Goal: Task Accomplishment & Management: Use online tool/utility

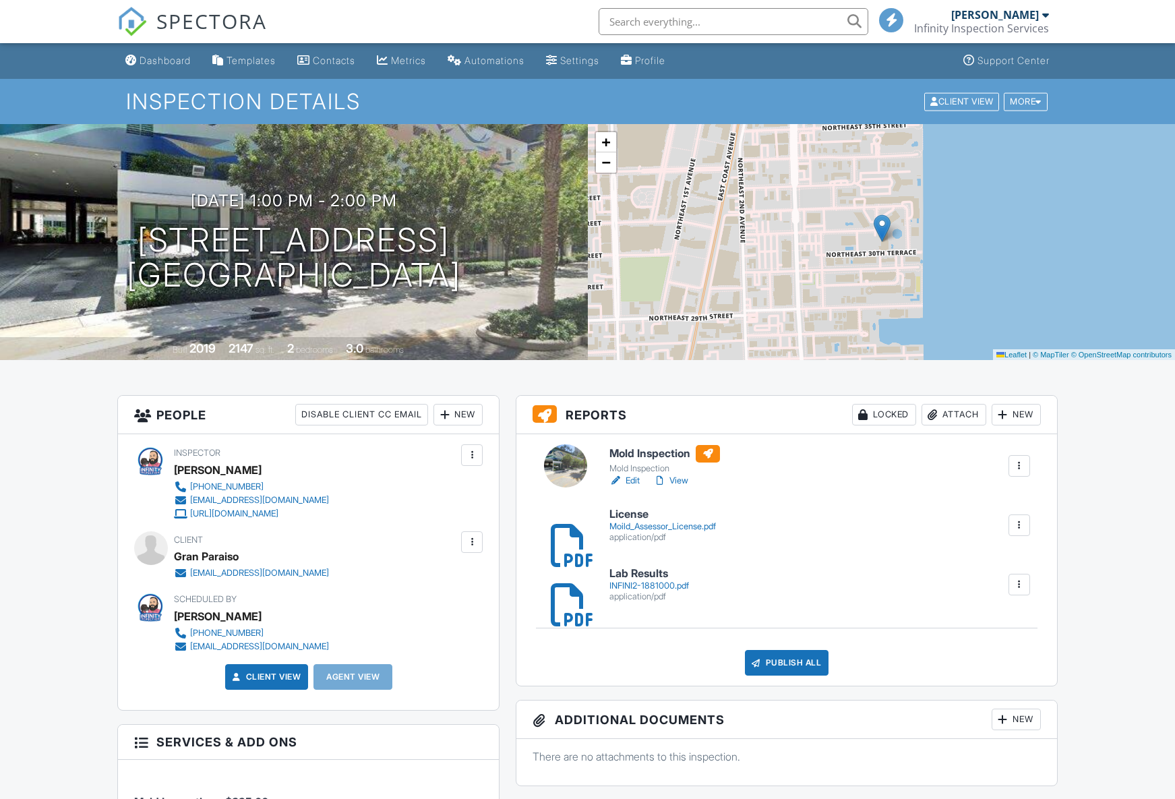
click at [684, 479] on link "View" at bounding box center [670, 480] width 35 height 13
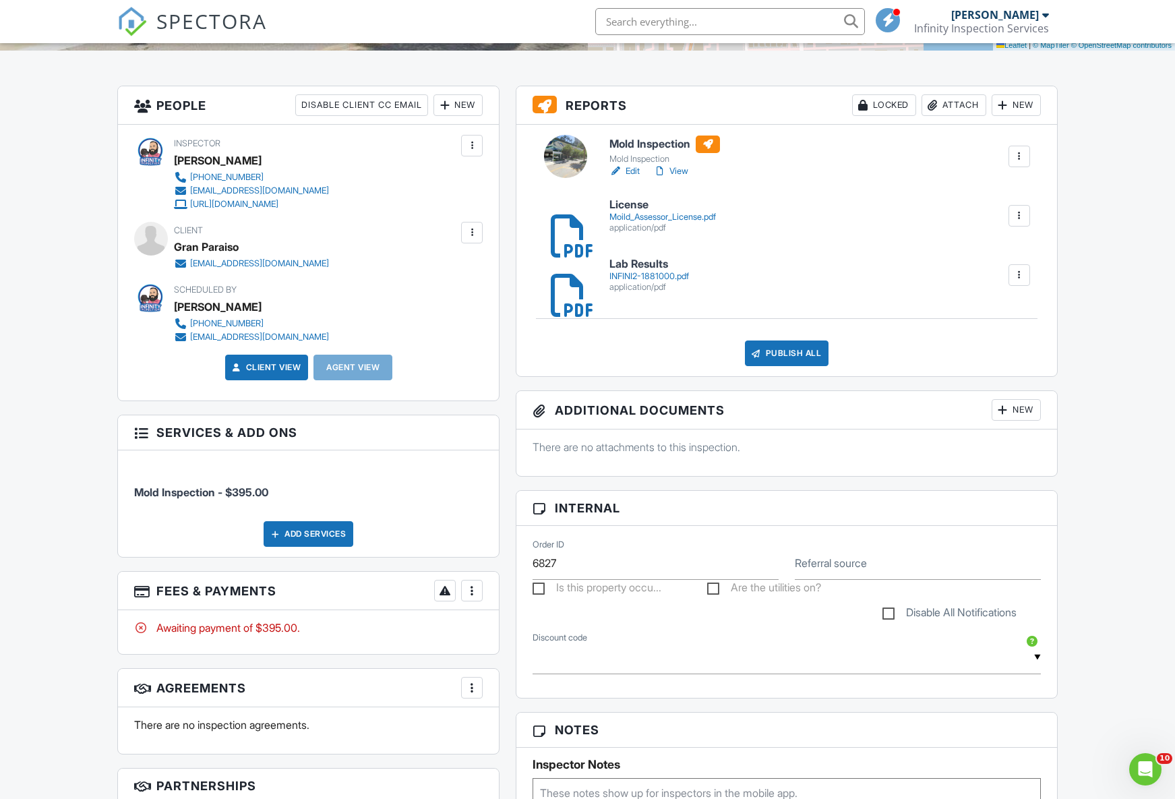
click at [468, 592] on div at bounding box center [471, 590] width 13 height 13
click at [498, 634] on li "Edit Fees & Payments" at bounding box center [539, 632] width 141 height 34
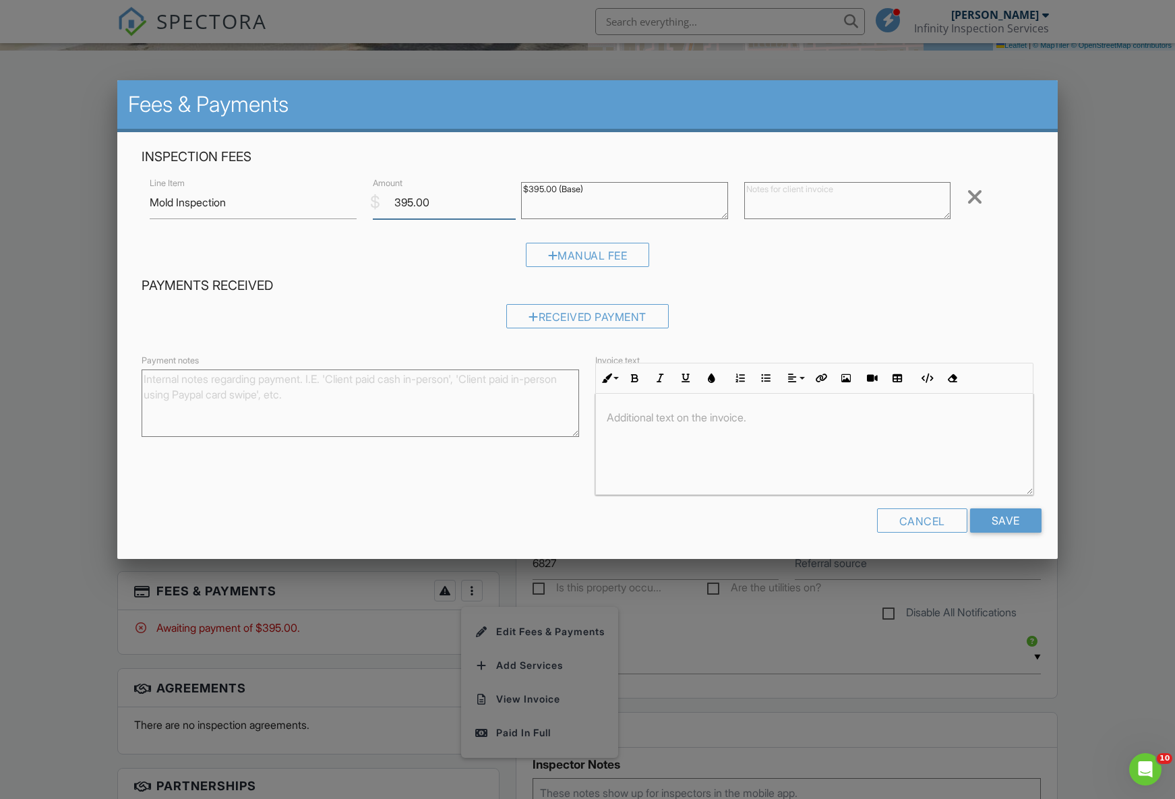
drag, startPoint x: 444, startPoint y: 206, endPoint x: 360, endPoint y: 204, distance: 83.6
click at [360, 204] on div "Line Item Mold Inspection $ Amount 395.00 $395.00 (Base) Remove" at bounding box center [587, 202] width 891 height 54
type input "711.36"
drag, startPoint x: 612, startPoint y: 188, endPoint x: 432, endPoint y: 174, distance: 179.9
click at [432, 174] on div "Inspection Fees Line Item Mold Inspection $ Amount 711.36 $395.00 (Base) Remove…" at bounding box center [588, 212] width 908 height 129
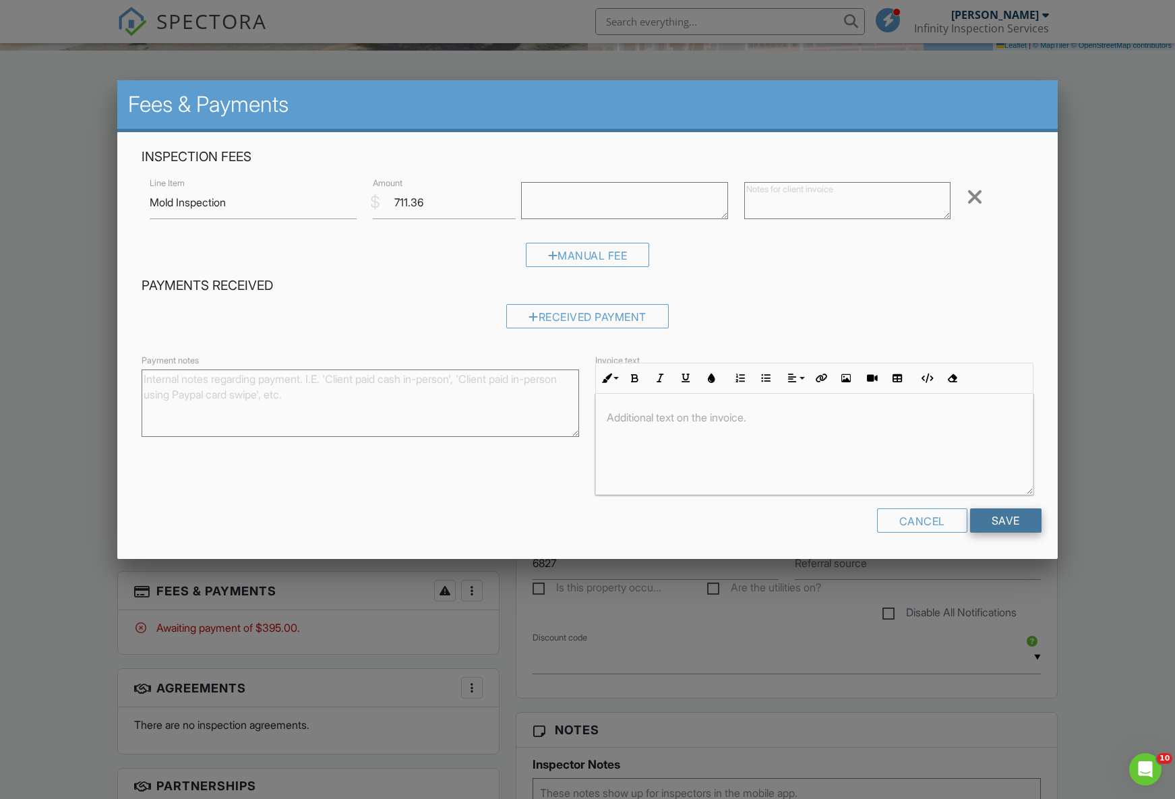
click at [1001, 522] on input "Save" at bounding box center [1005, 520] width 71 height 24
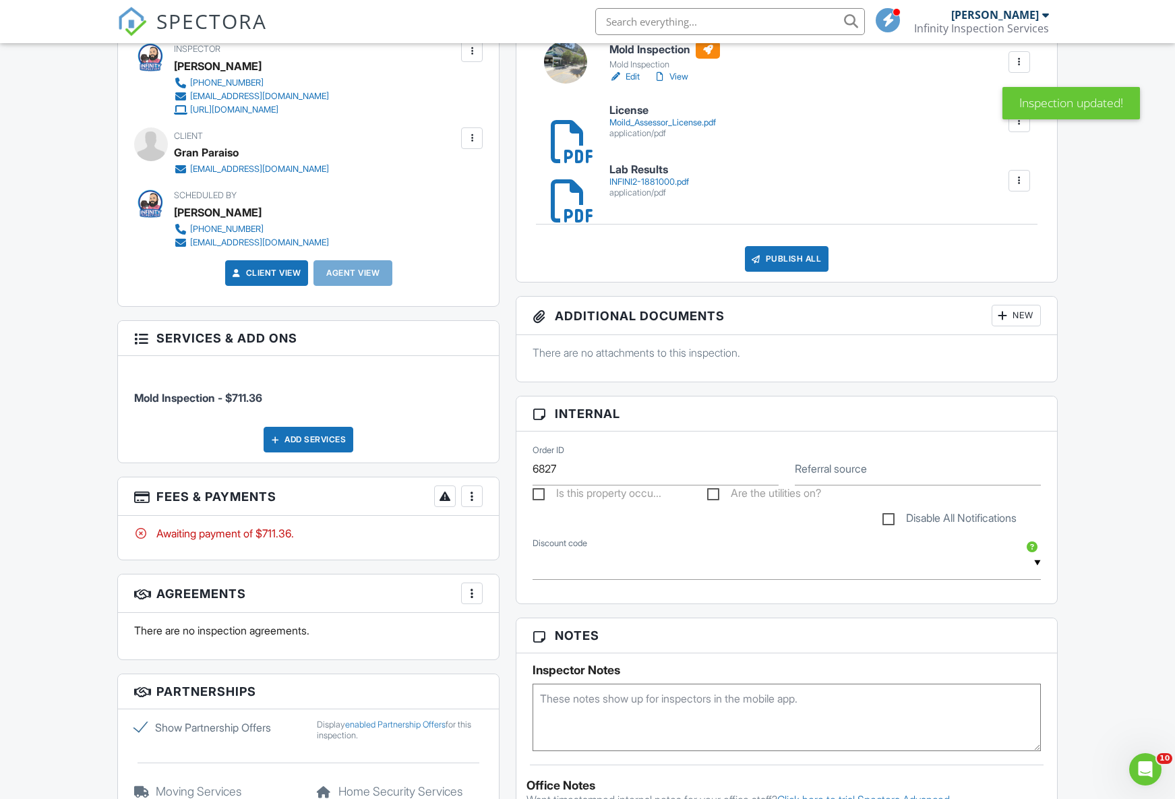
click at [477, 495] on div at bounding box center [471, 496] width 13 height 13
click at [517, 606] on li "View Invoice" at bounding box center [539, 605] width 141 height 34
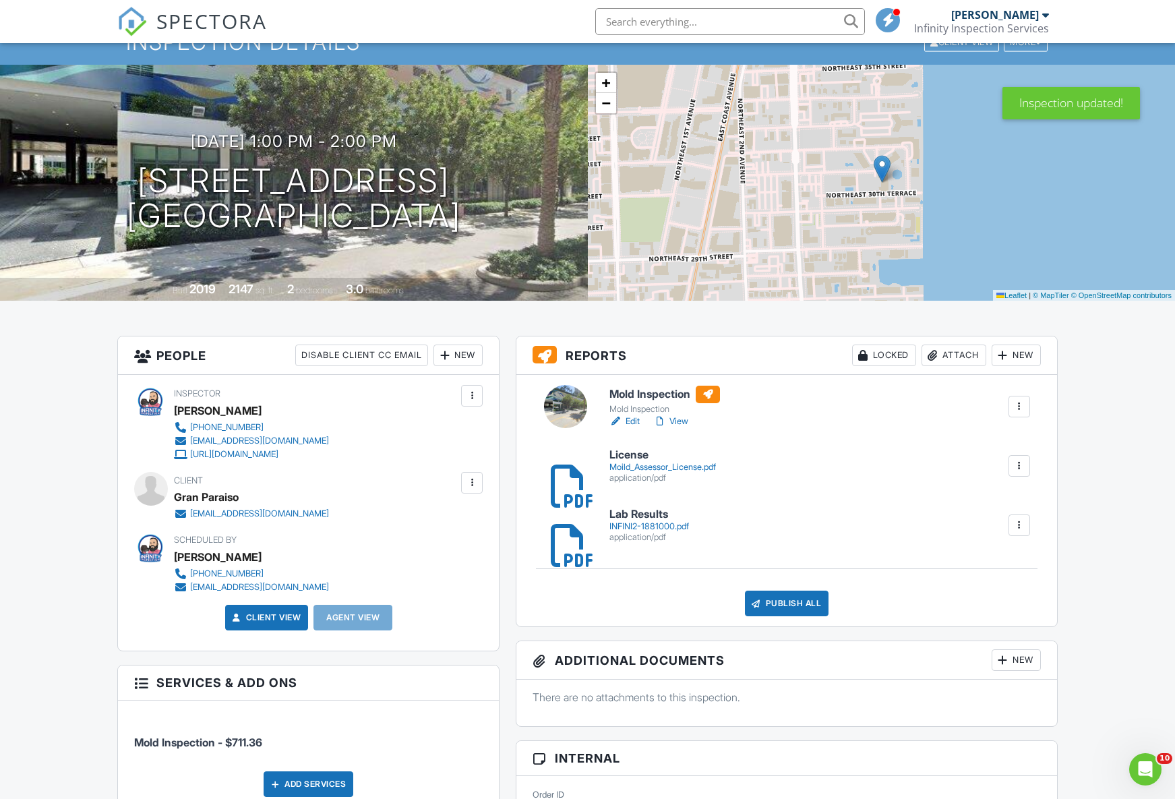
scroll to position [37, 0]
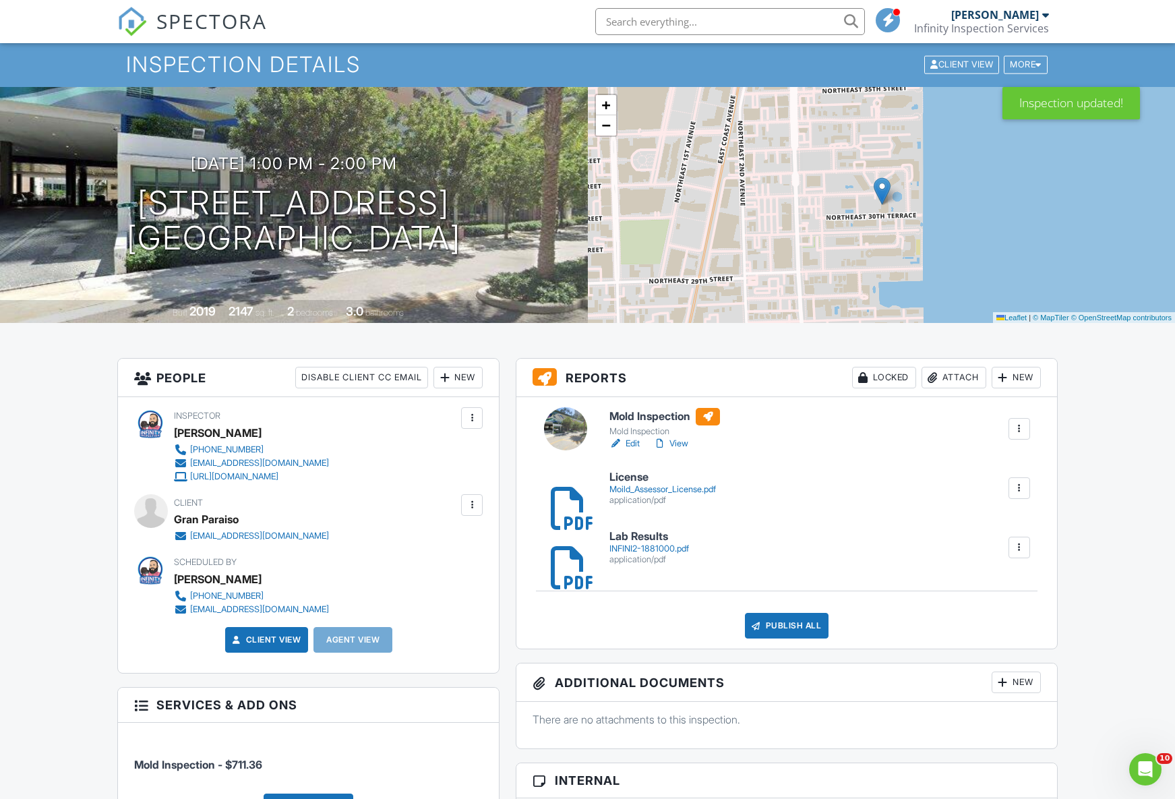
click at [866, 384] on div at bounding box center [863, 377] width 13 height 13
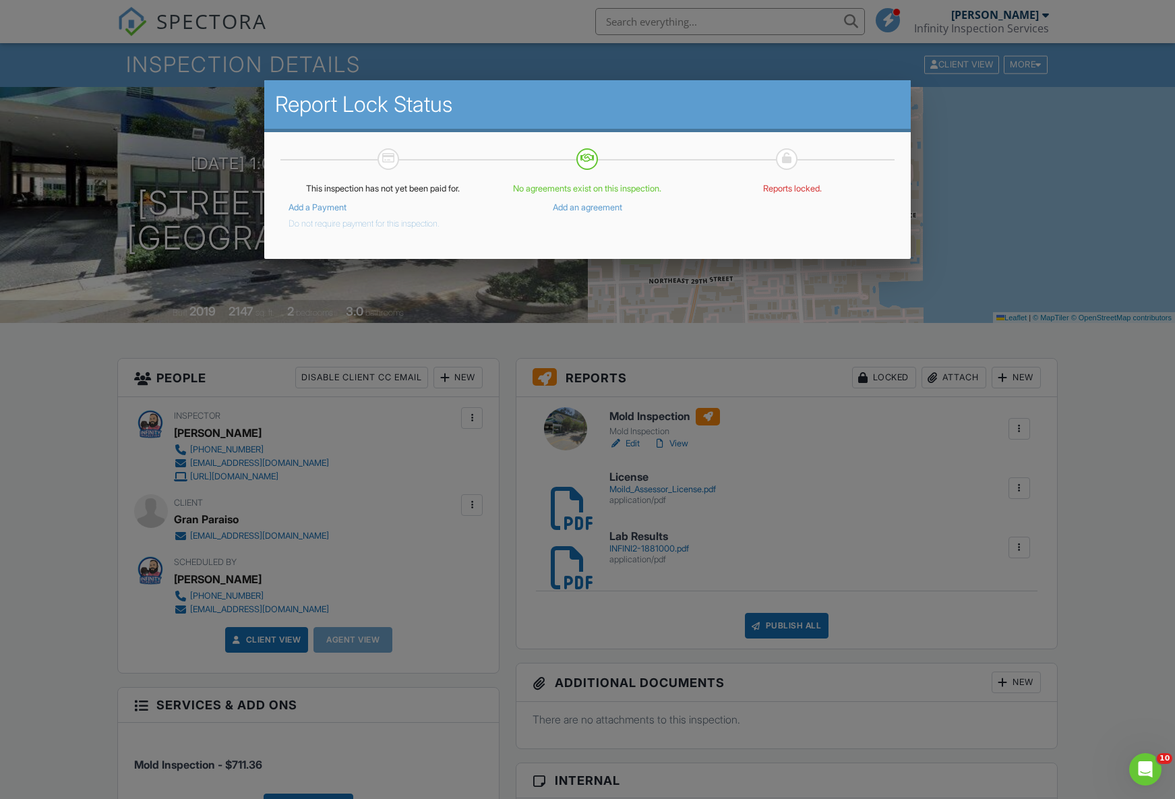
click at [377, 225] on button "Do not require payment for this inspection." at bounding box center [364, 221] width 151 height 16
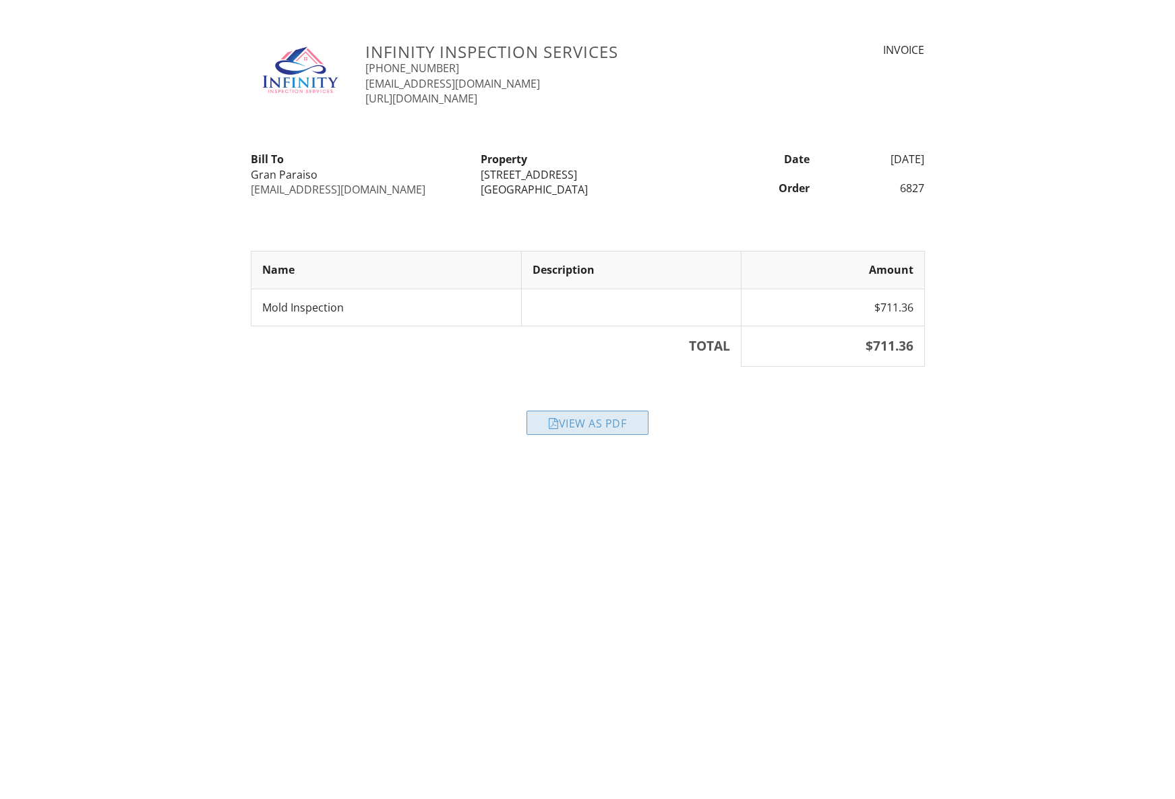
click at [609, 423] on div "View as PDF" at bounding box center [588, 423] width 122 height 24
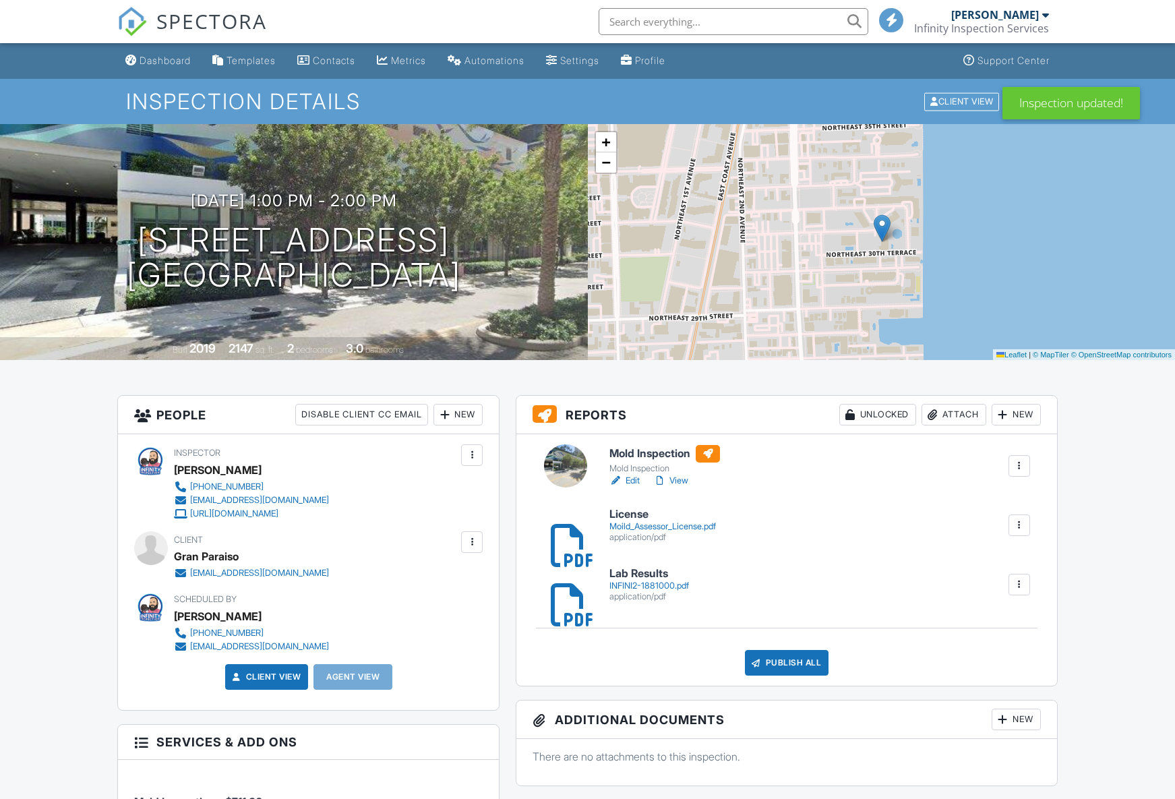
click at [790, 658] on div "Publish All" at bounding box center [787, 663] width 84 height 26
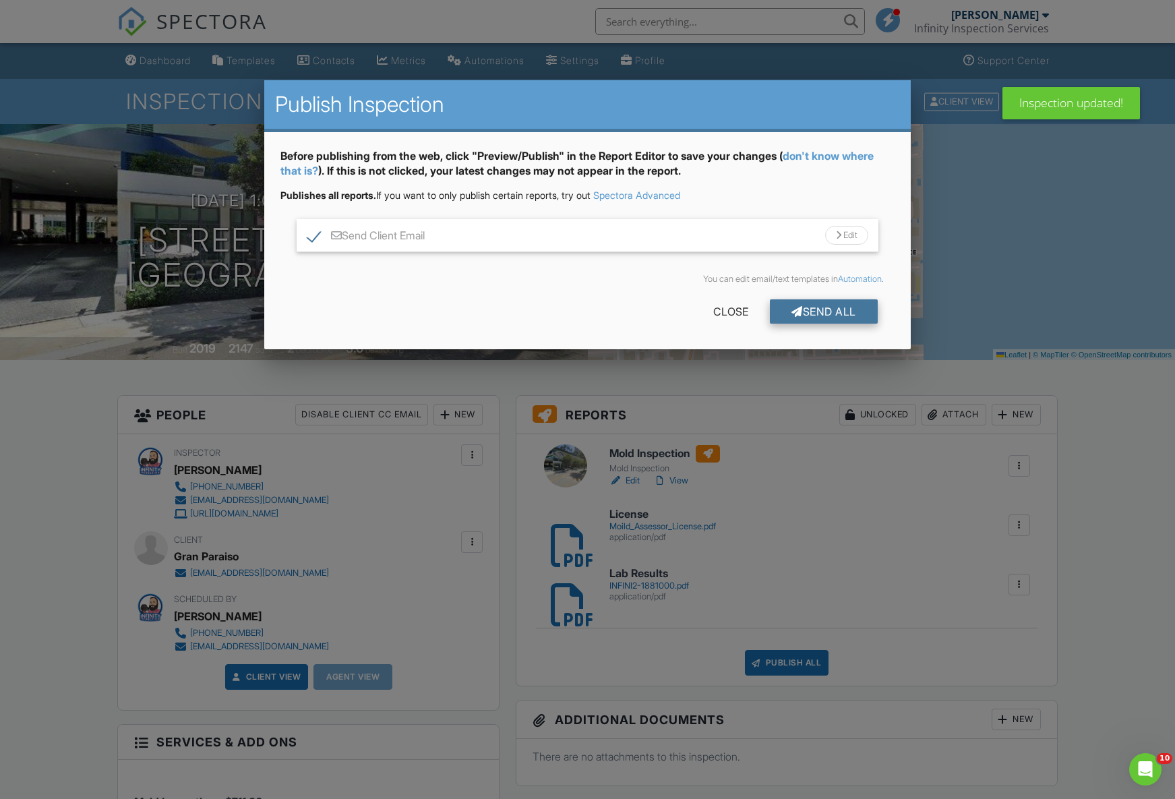
click at [800, 309] on div "Send All" at bounding box center [824, 311] width 108 height 24
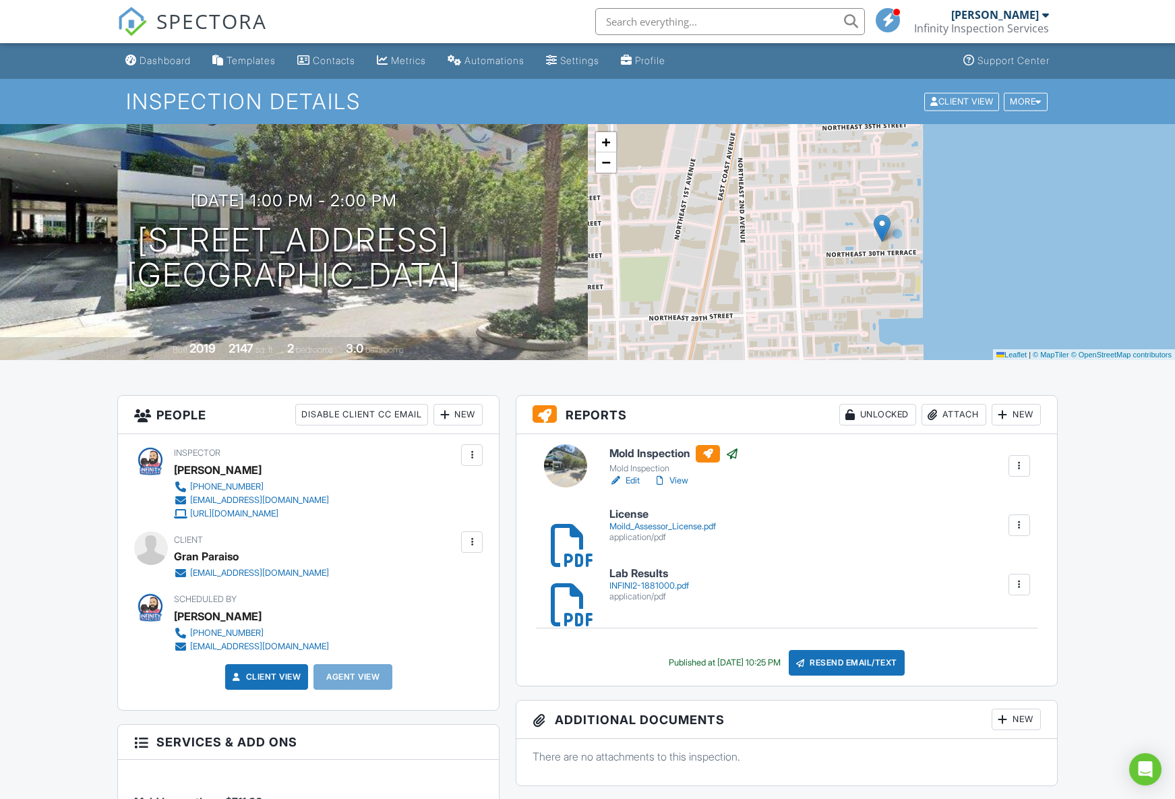
click at [152, 55] on div "Dashboard" at bounding box center [165, 60] width 51 height 11
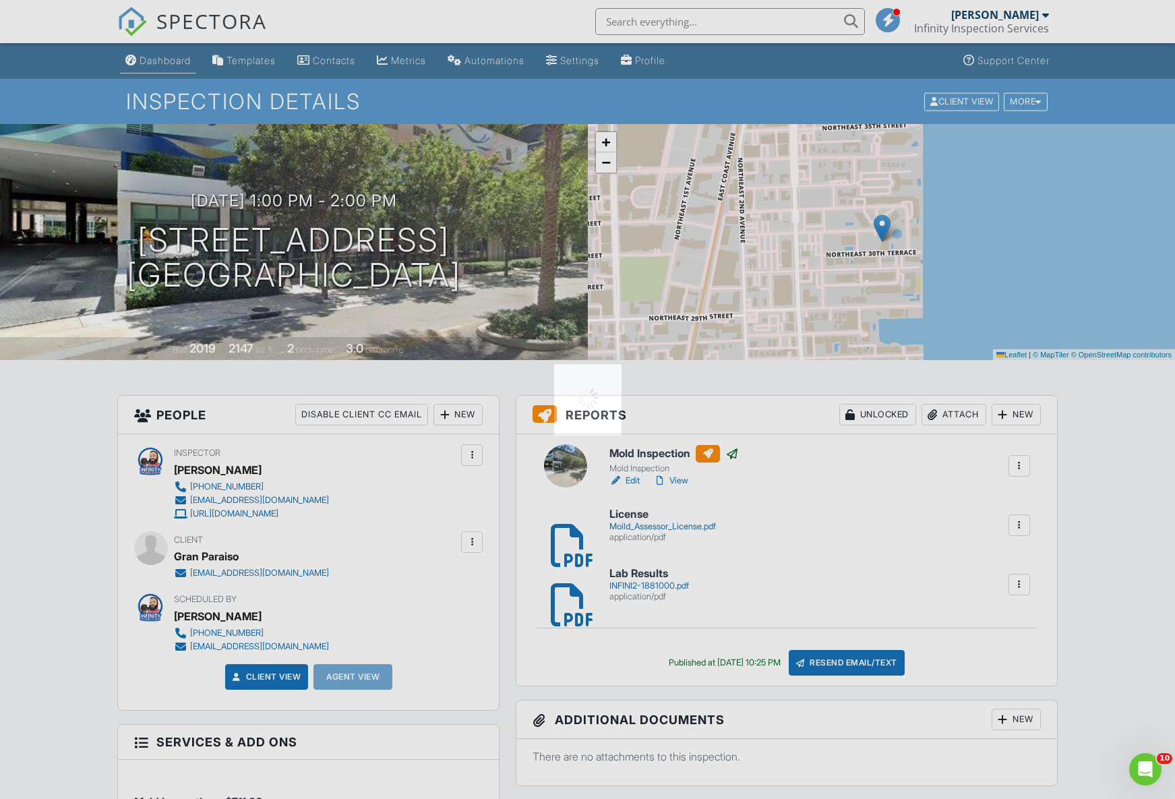
scroll to position [1, 0]
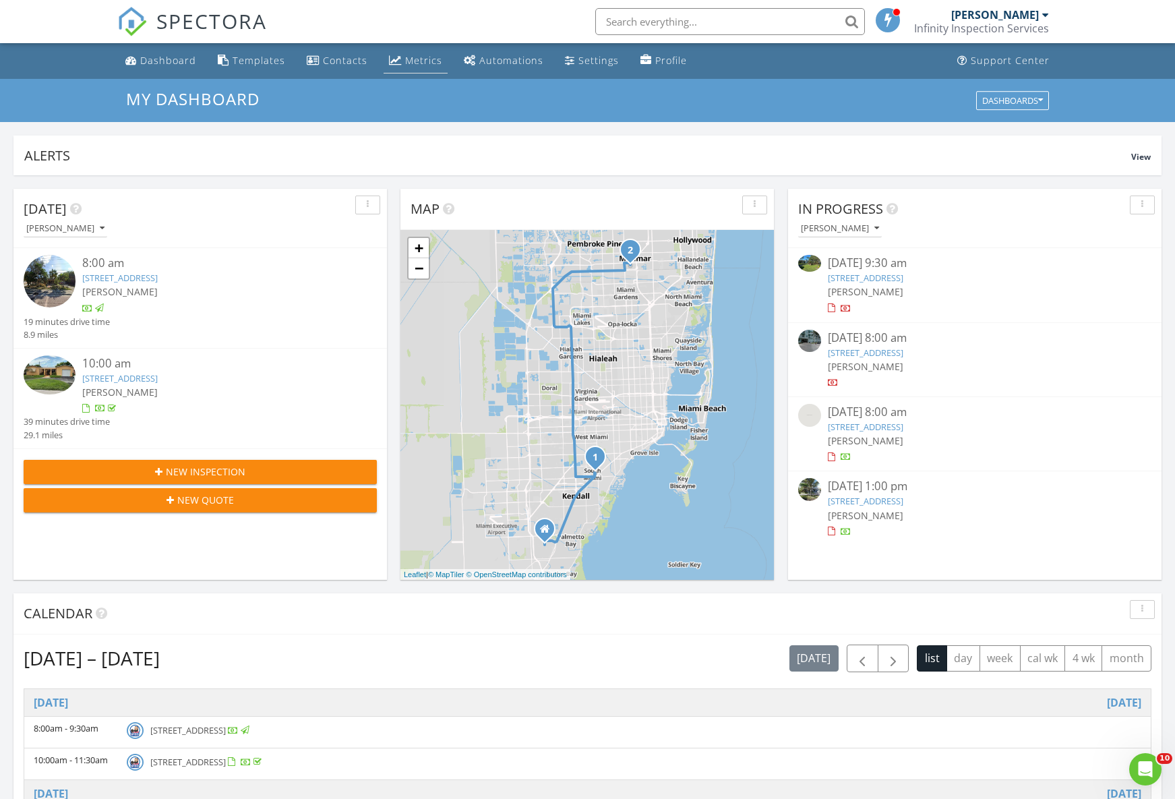
click at [401, 64] on link "Metrics" at bounding box center [416, 61] width 64 height 25
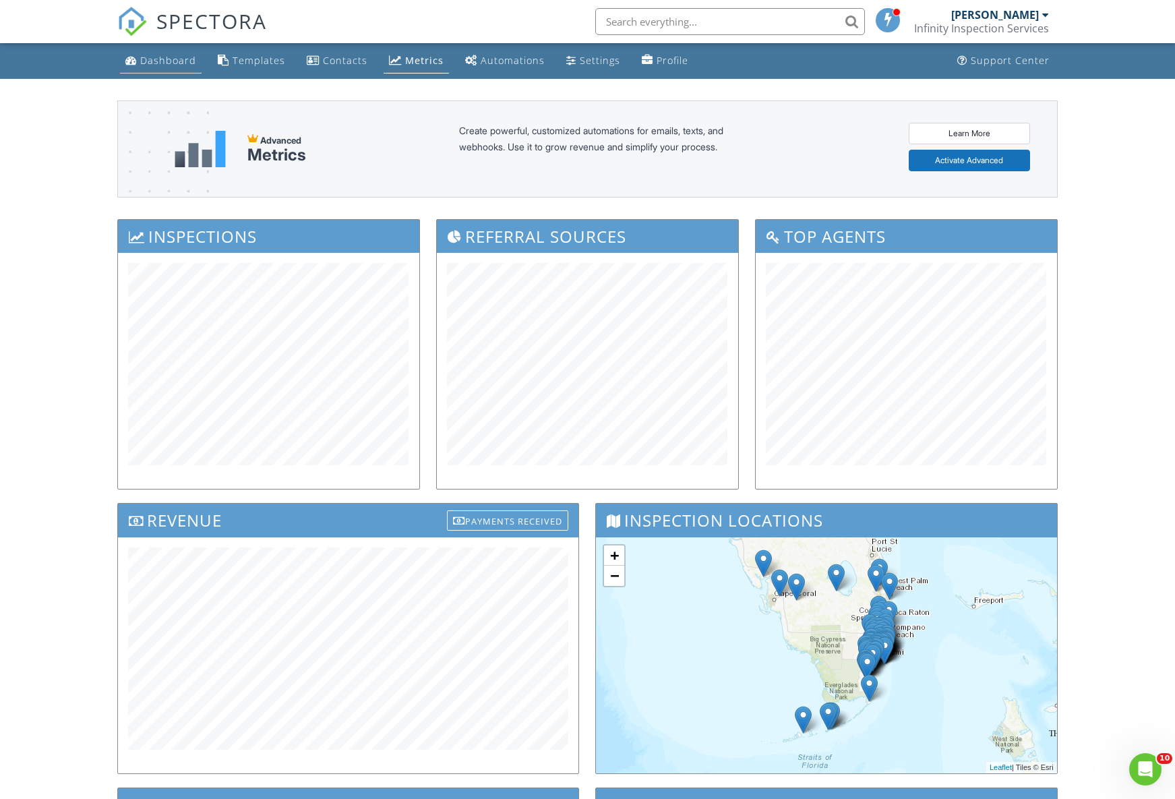
click at [169, 55] on div "Dashboard" at bounding box center [168, 60] width 56 height 13
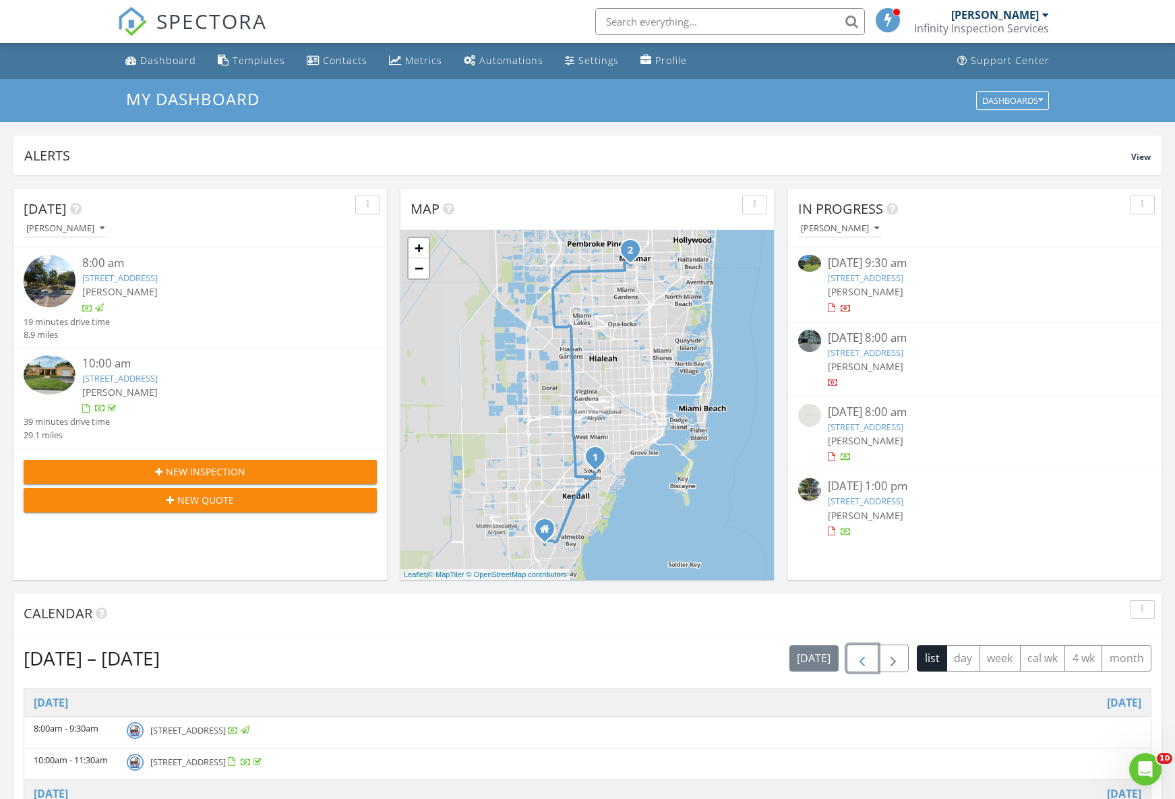
click at [856, 657] on span "button" at bounding box center [862, 659] width 16 height 16
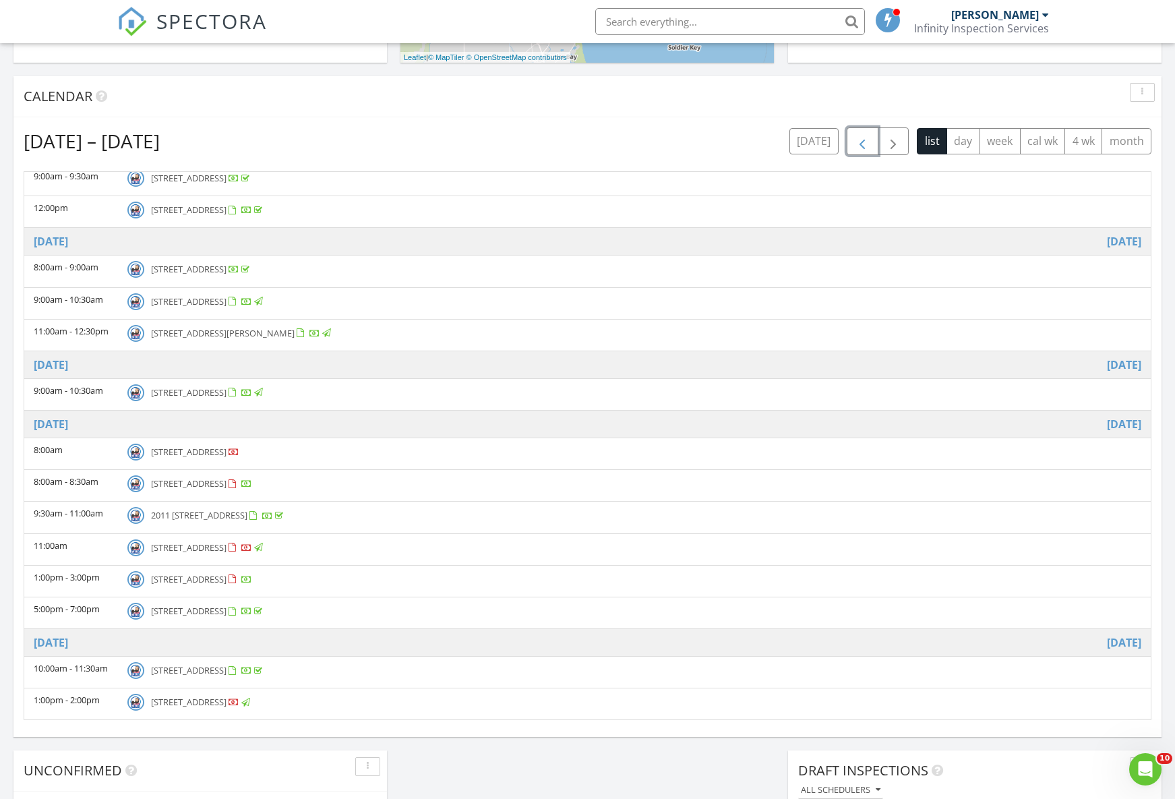
scroll to position [519, 0]
click at [227, 697] on span "480 NE 31st St 3602, Miami 33137" at bounding box center [189, 700] width 76 height 12
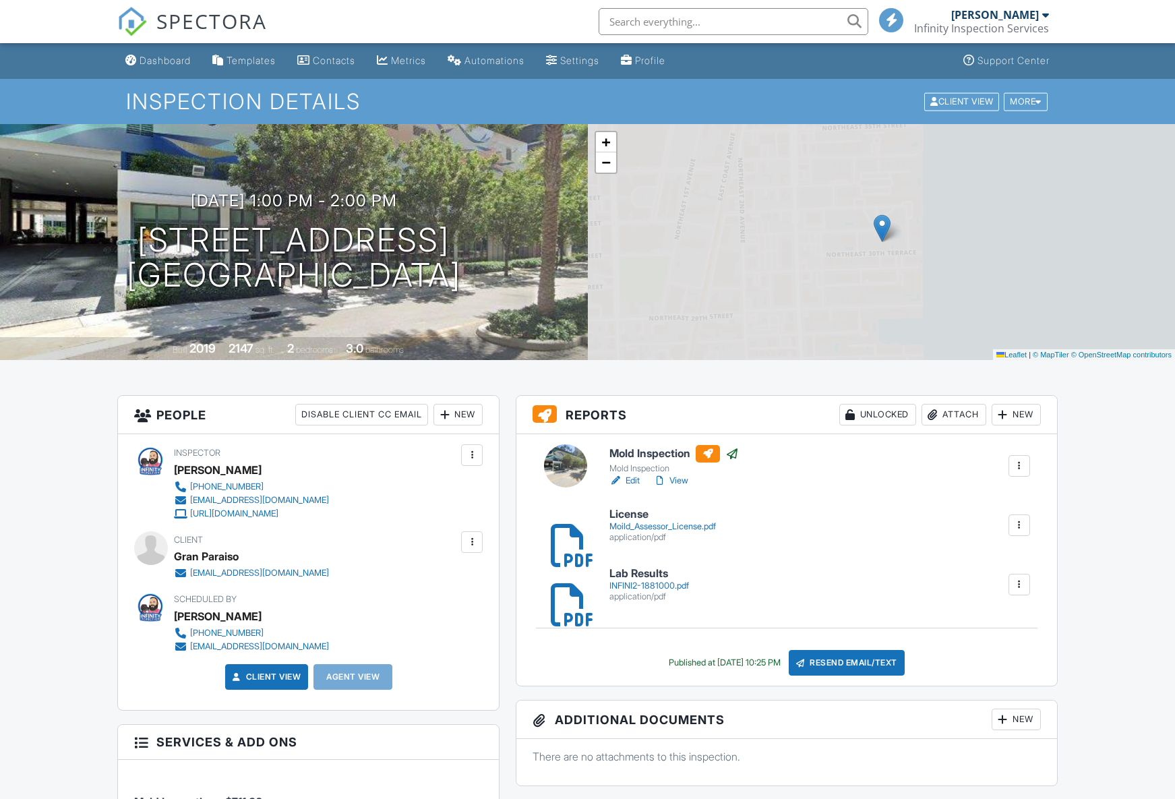
click at [289, 575] on div "[EMAIL_ADDRESS][DOMAIN_NAME]" at bounding box center [259, 573] width 139 height 11
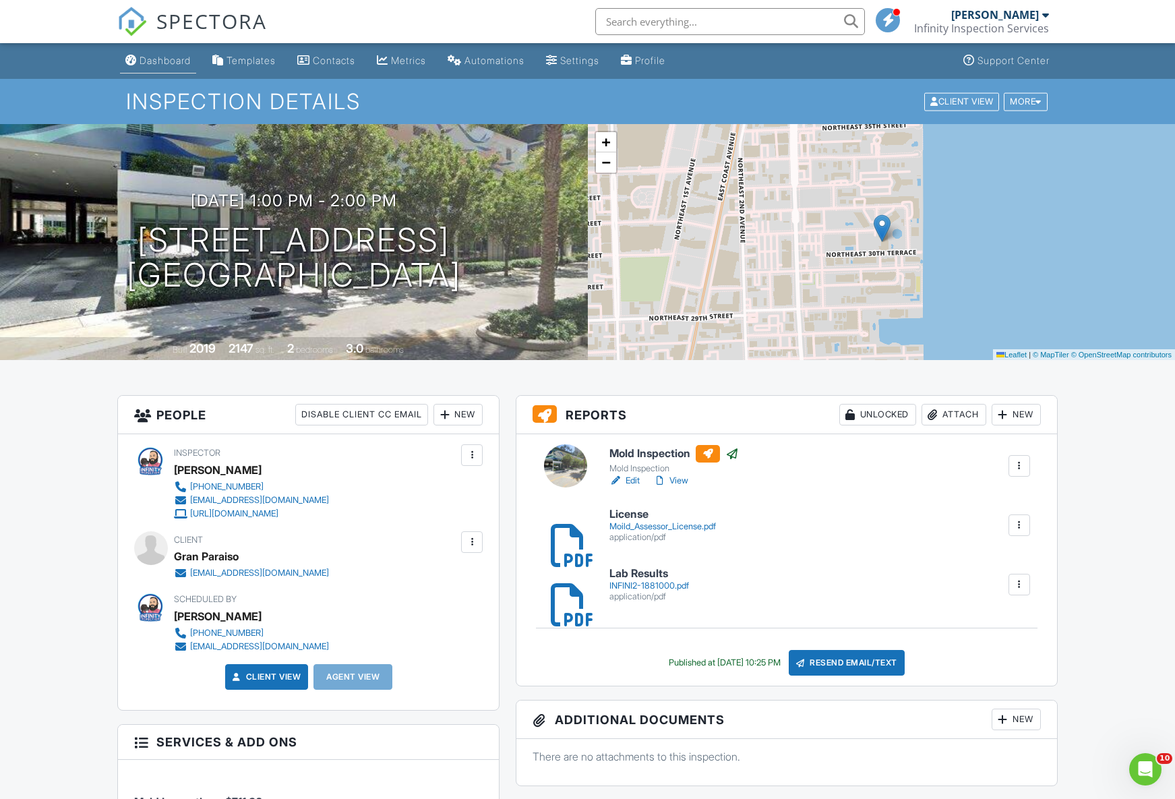
click at [176, 62] on div "Dashboard" at bounding box center [165, 60] width 51 height 11
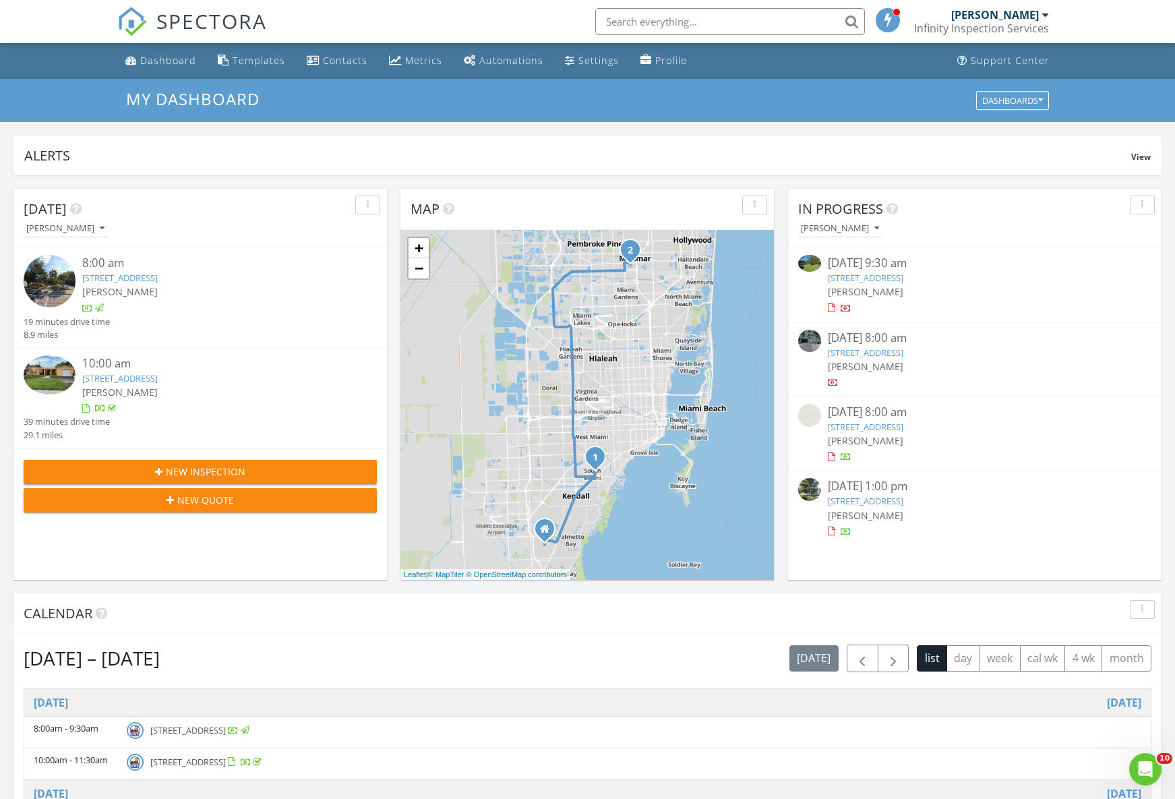
click at [234, 469] on span "New Inspection" at bounding box center [206, 472] width 80 height 14
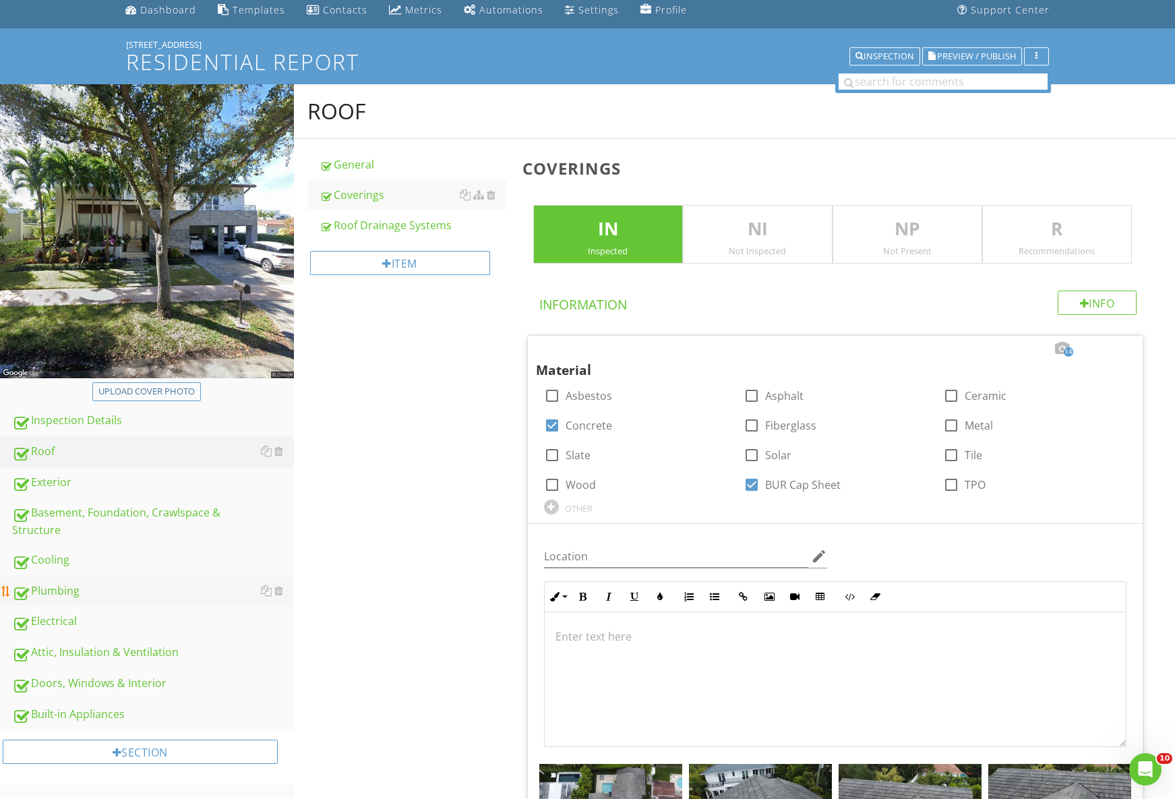
click at [46, 583] on div "Plumbing" at bounding box center [153, 592] width 282 height 18
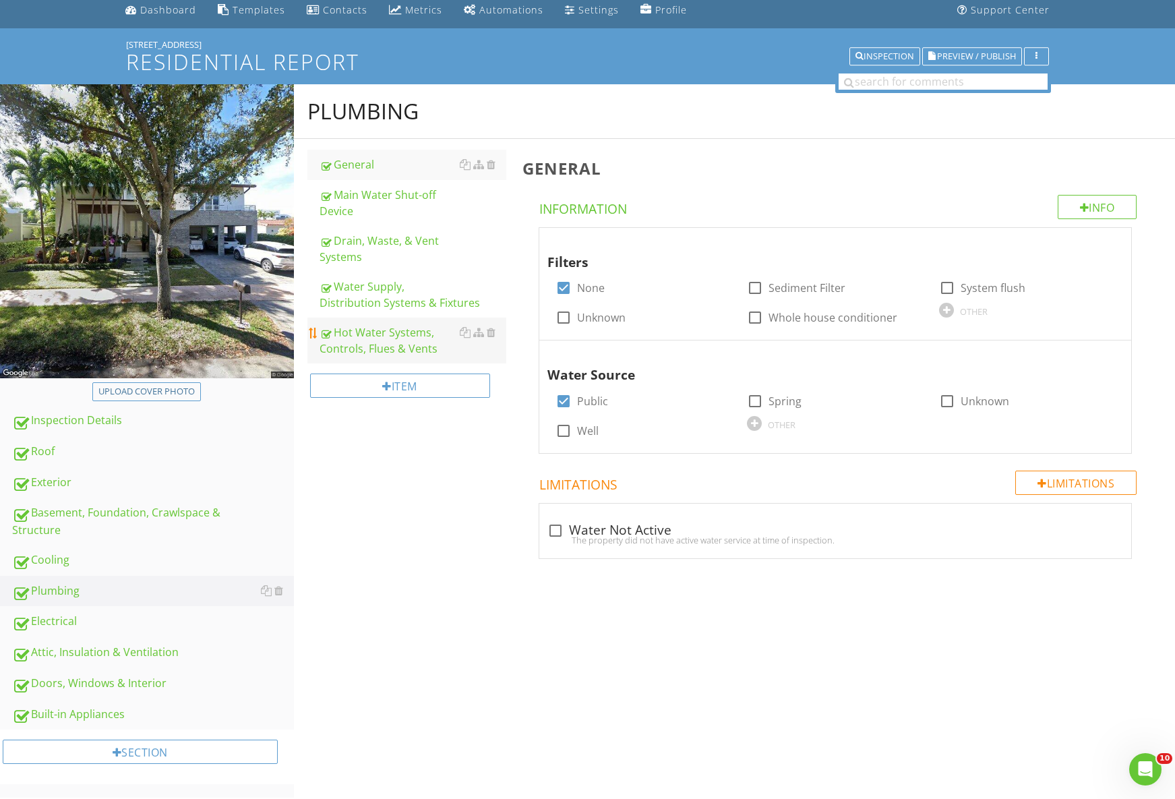
click at [374, 335] on div "Hot Water Systems, Controls, Flues & Vents" at bounding box center [413, 340] width 187 height 32
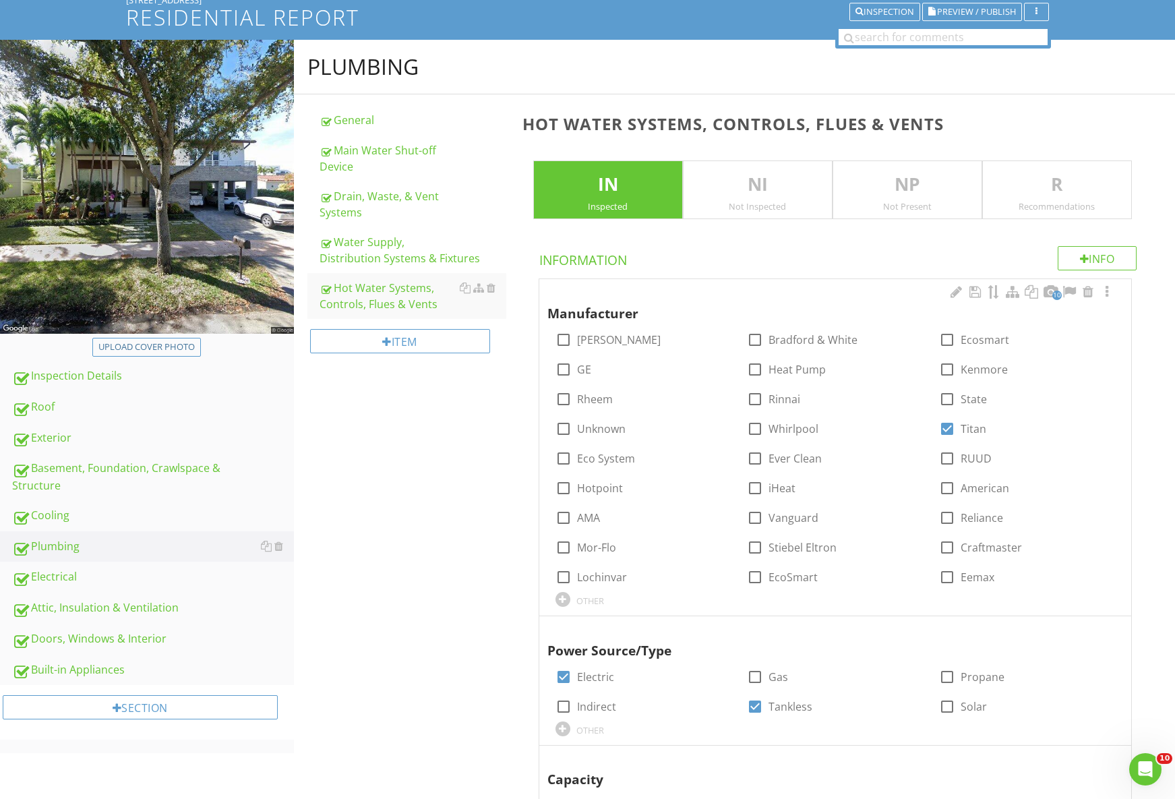
scroll to position [98, 0]
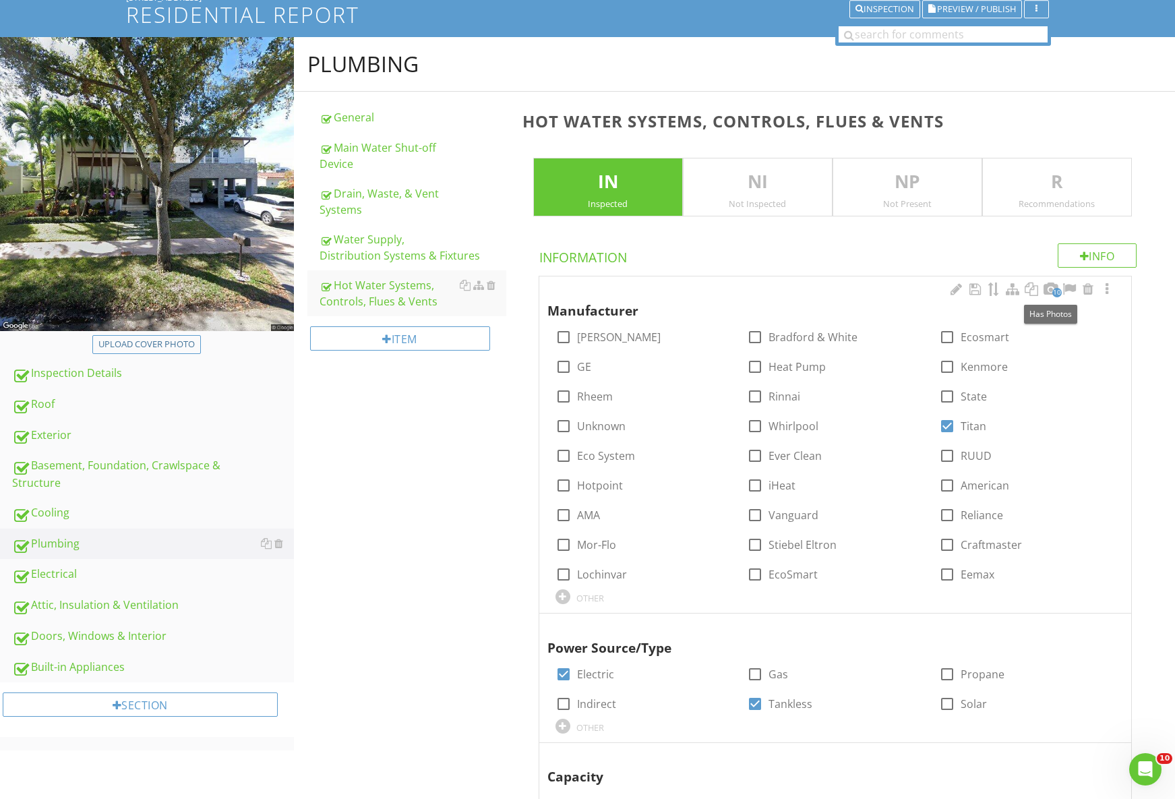
click at [1053, 291] on span "10" at bounding box center [1057, 292] width 9 height 9
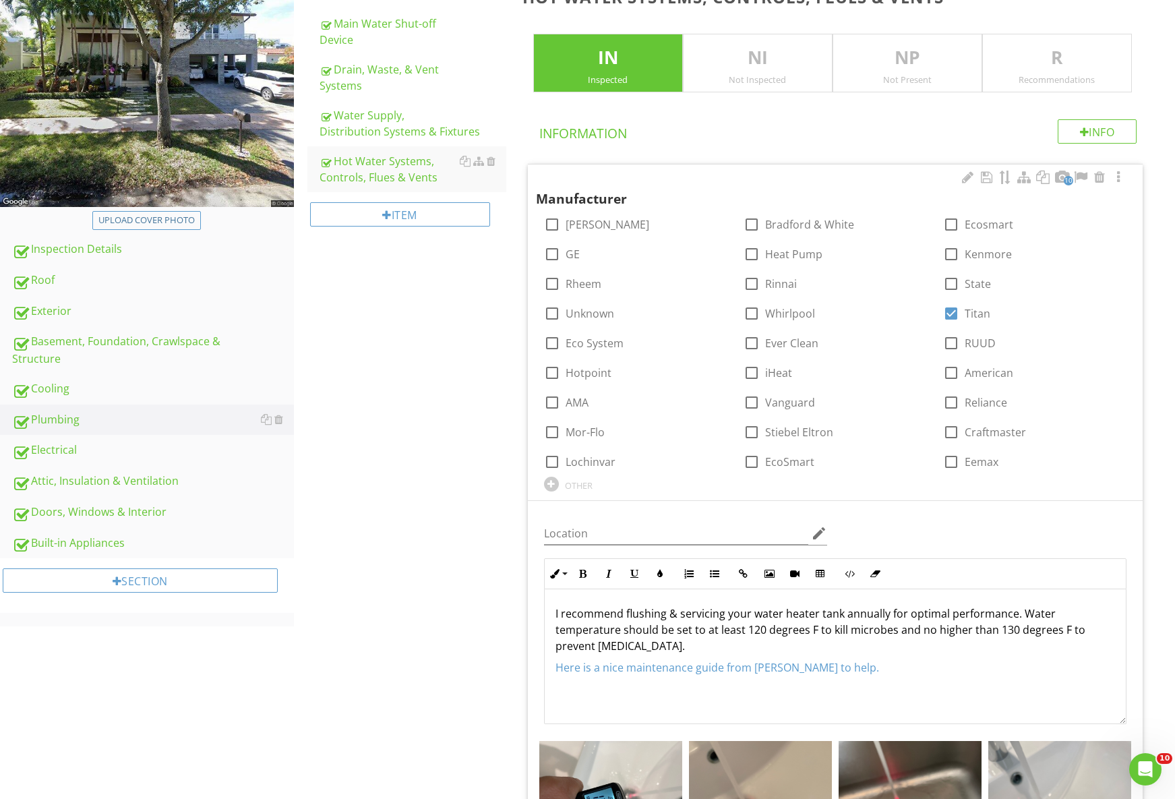
scroll to position [102, 0]
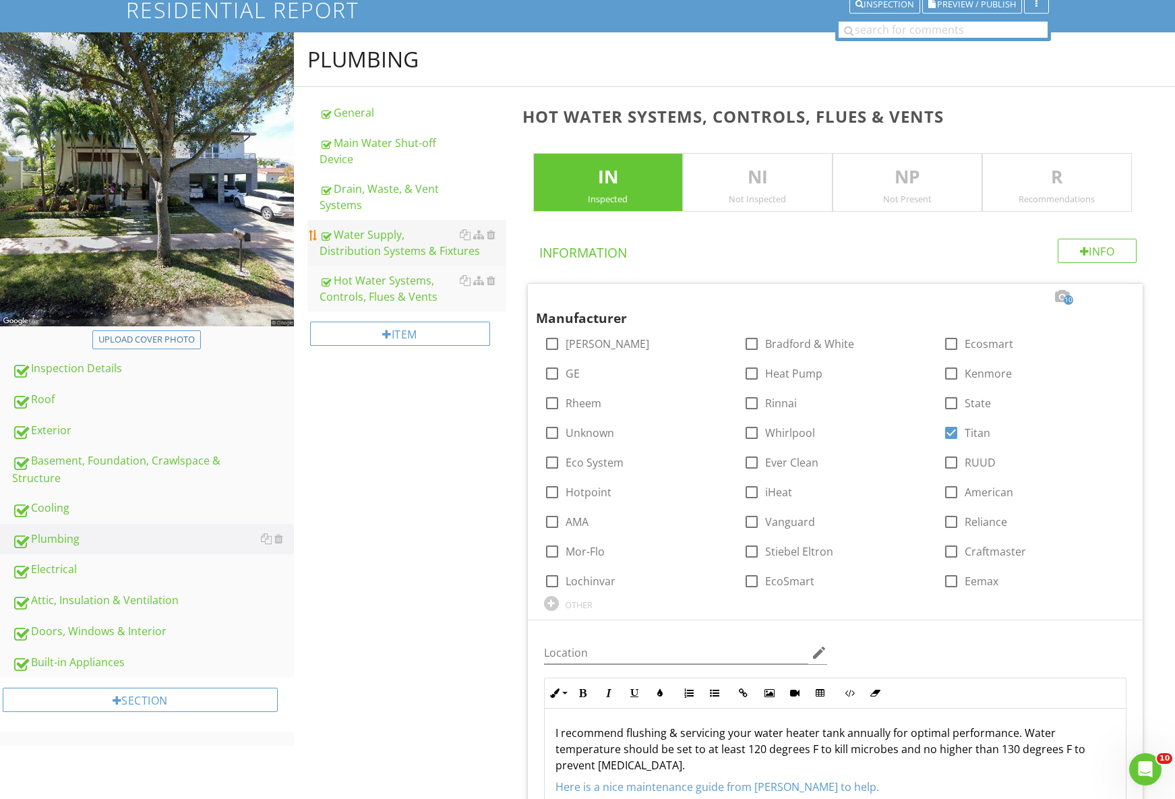
click at [398, 250] on div "Water Supply, Distribution Systems & Fixtures" at bounding box center [413, 243] width 187 height 32
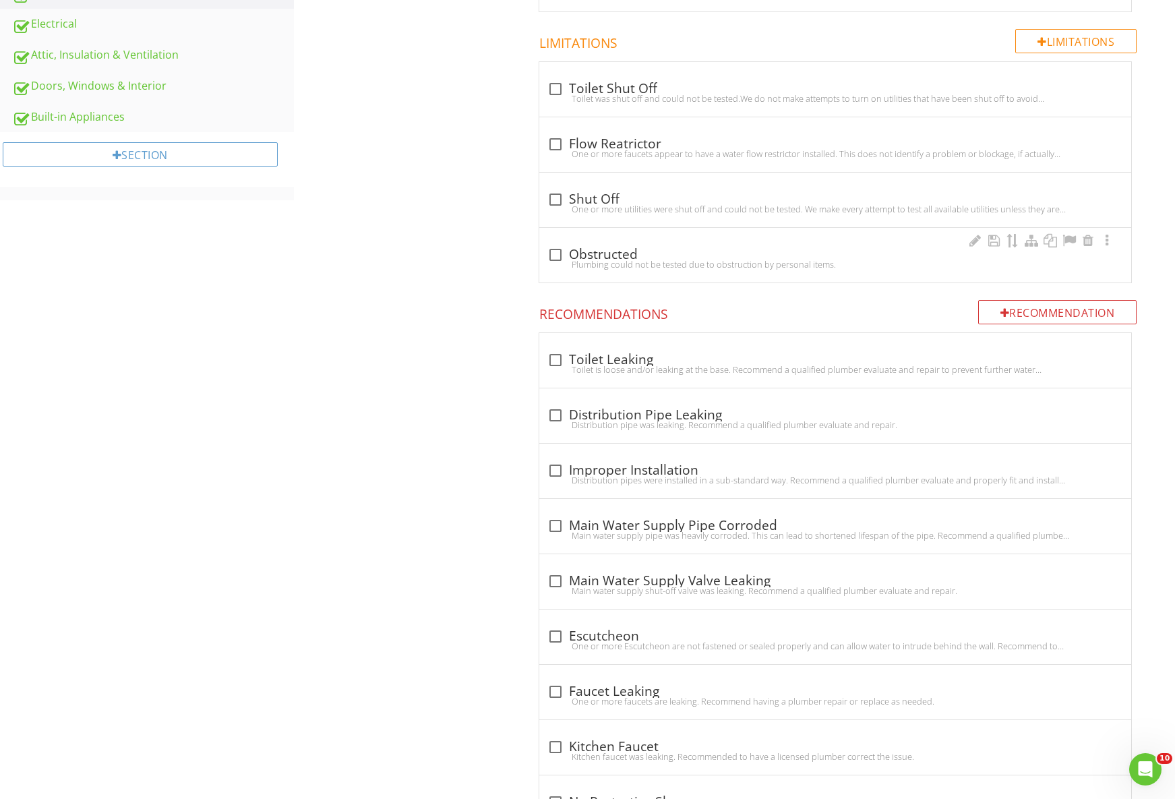
scroll to position [106, 0]
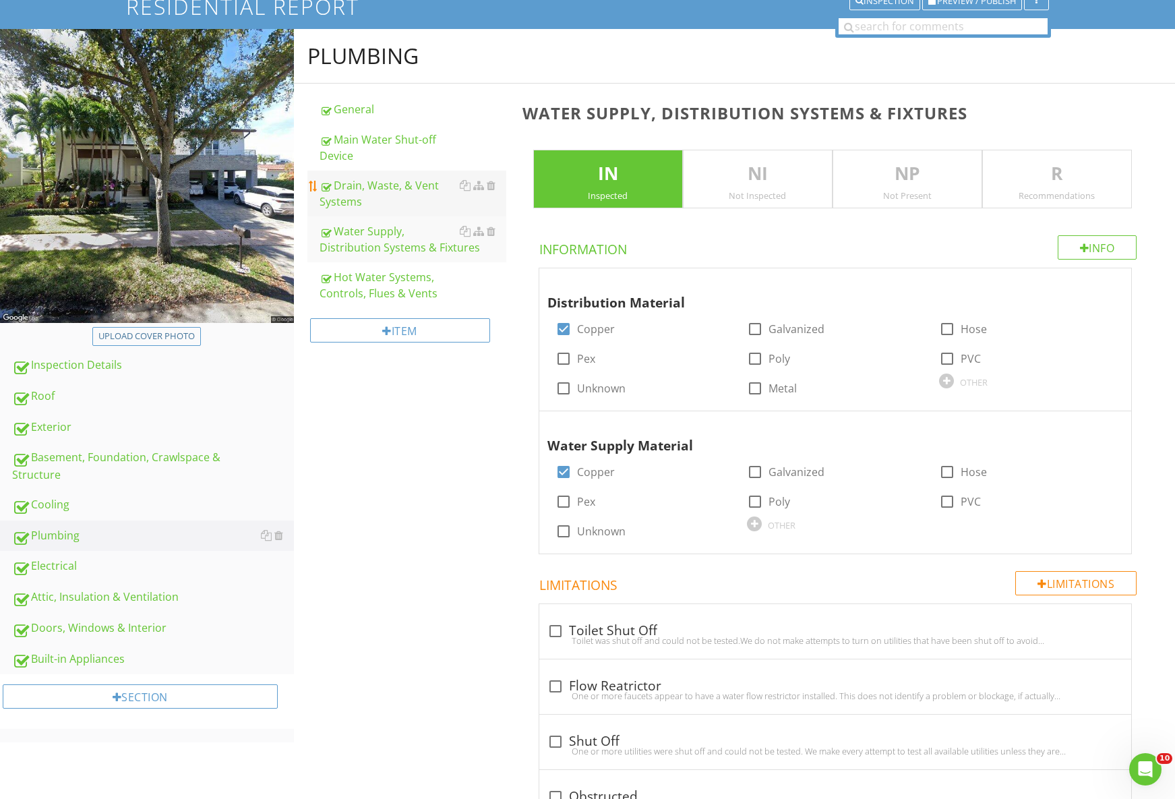
click at [363, 183] on div "Drain, Waste, & Vent Systems" at bounding box center [413, 193] width 187 height 32
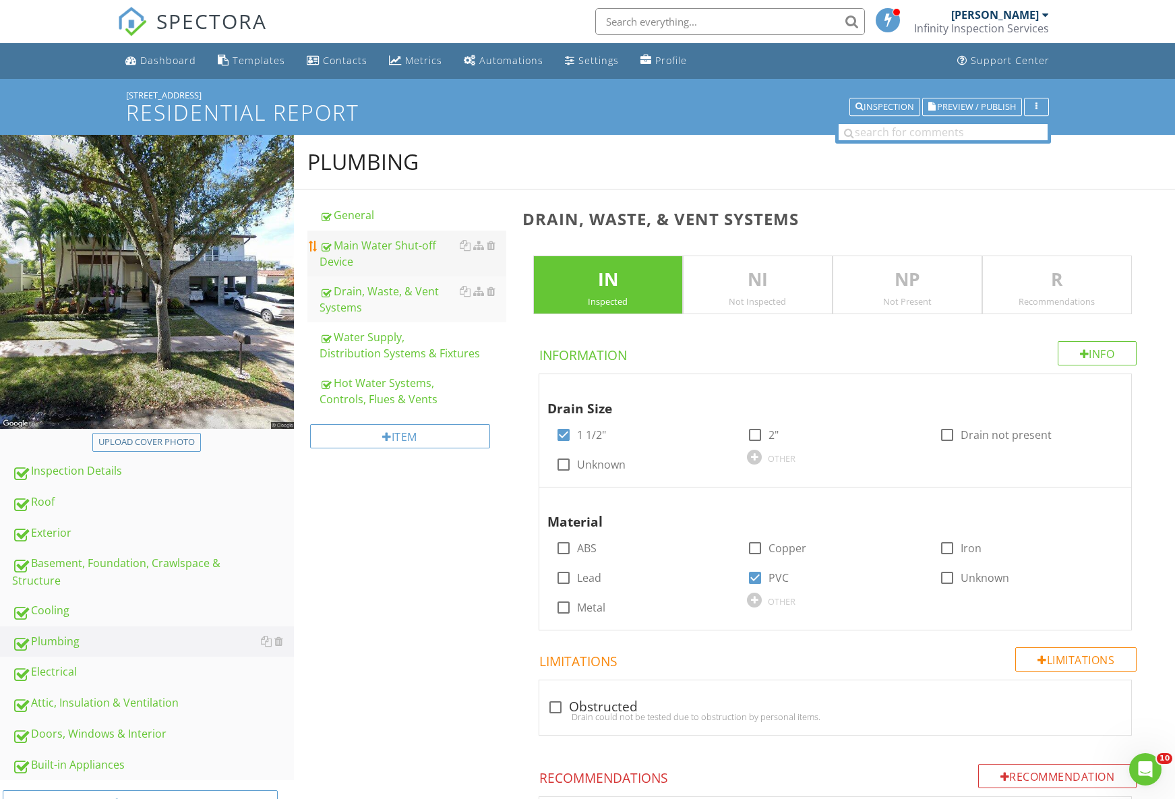
click at [320, 247] on div at bounding box center [325, 247] width 11 height 13
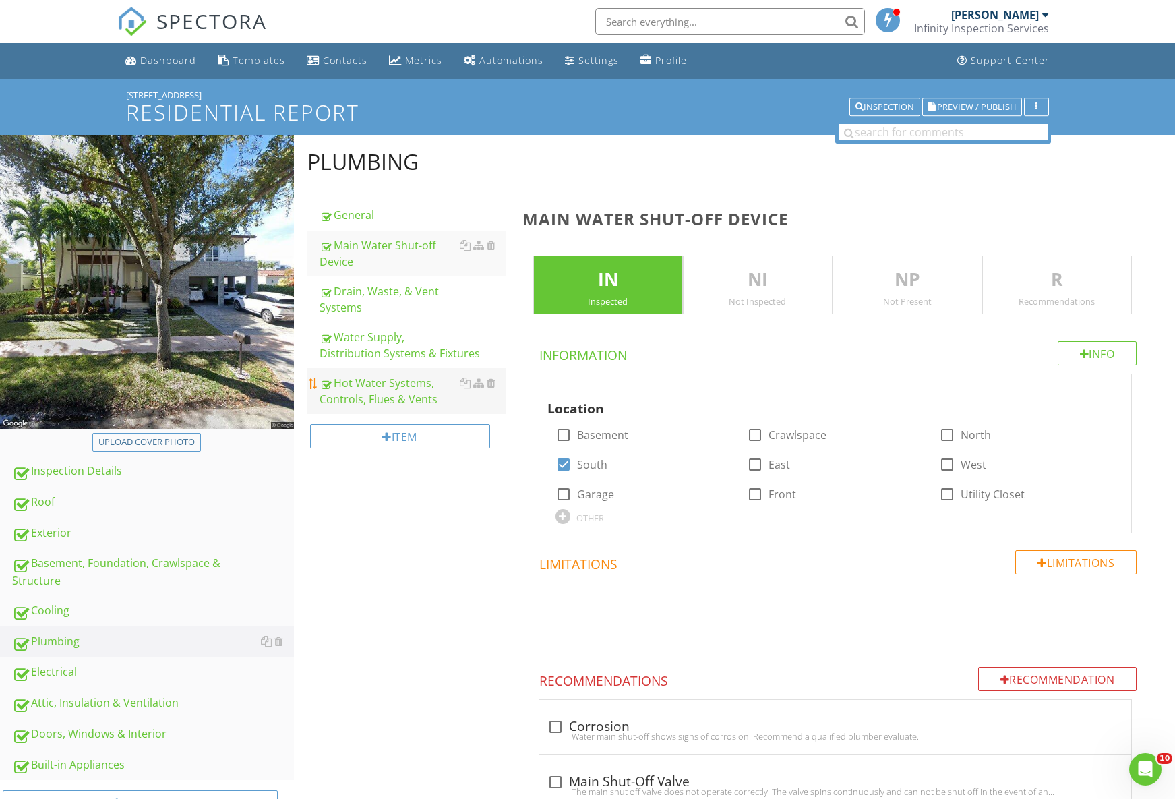
click at [413, 392] on div "Hot Water Systems, Controls, Flues & Vents" at bounding box center [413, 391] width 187 height 32
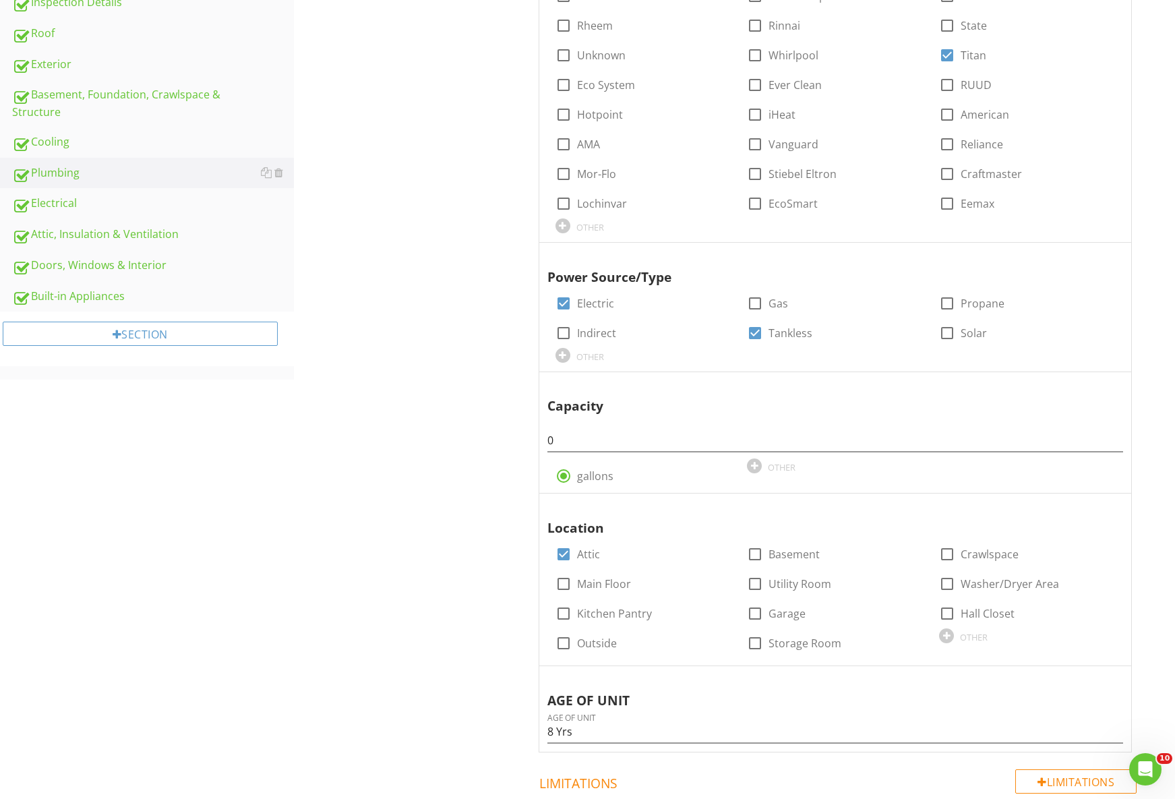
scroll to position [465, 0]
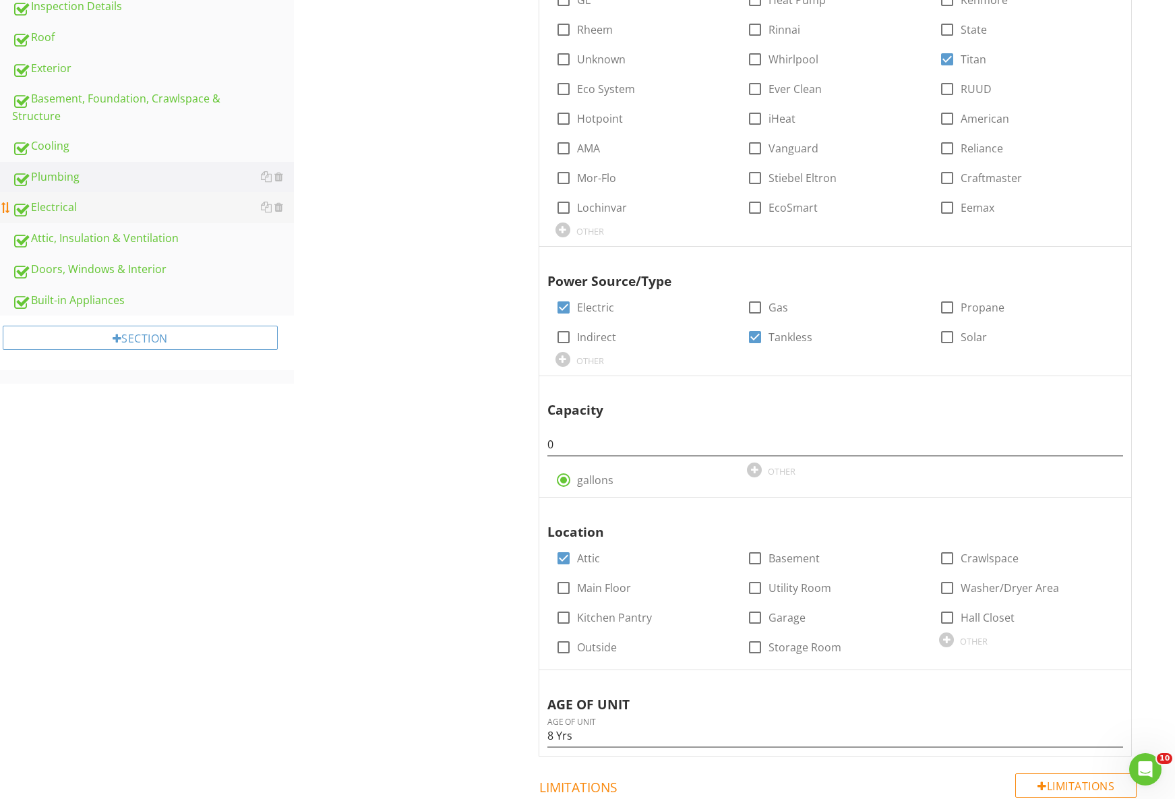
click at [82, 206] on div "Electrical" at bounding box center [153, 208] width 282 height 18
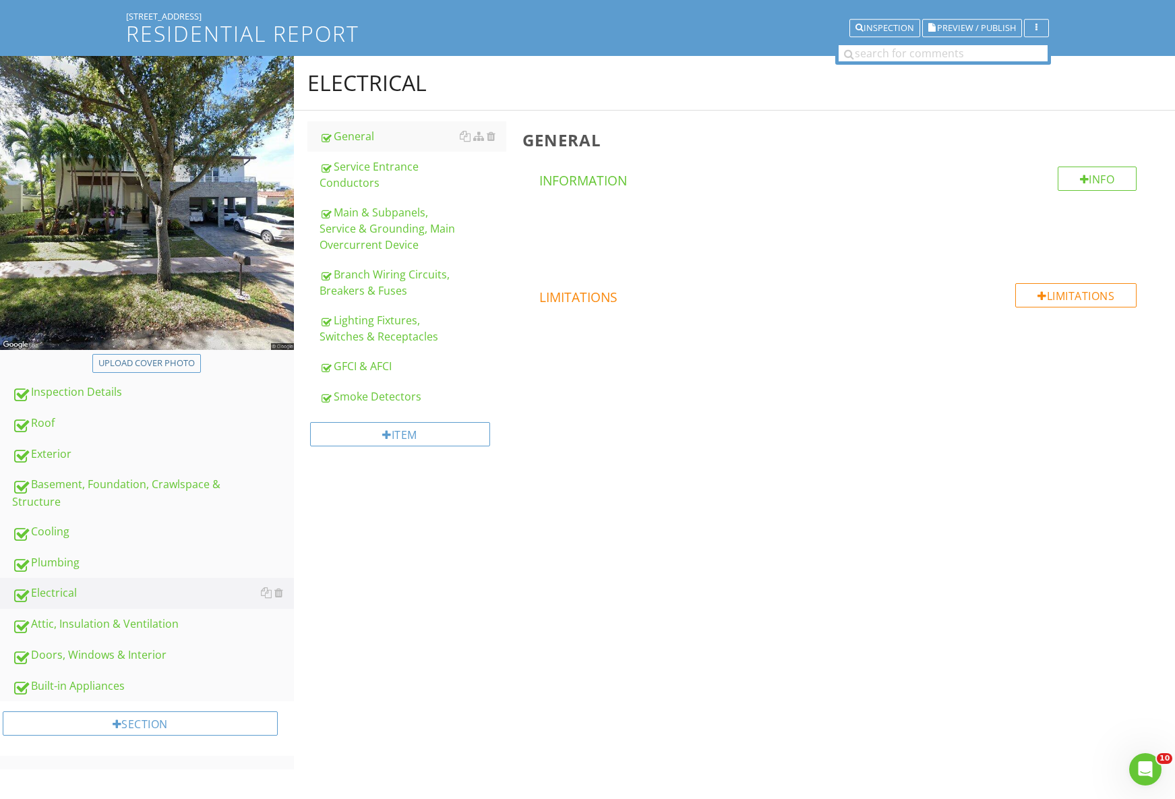
scroll to position [79, 0]
click at [375, 218] on div "Main & Subpanels, Service & Grounding, Main Overcurrent Device" at bounding box center [413, 228] width 187 height 49
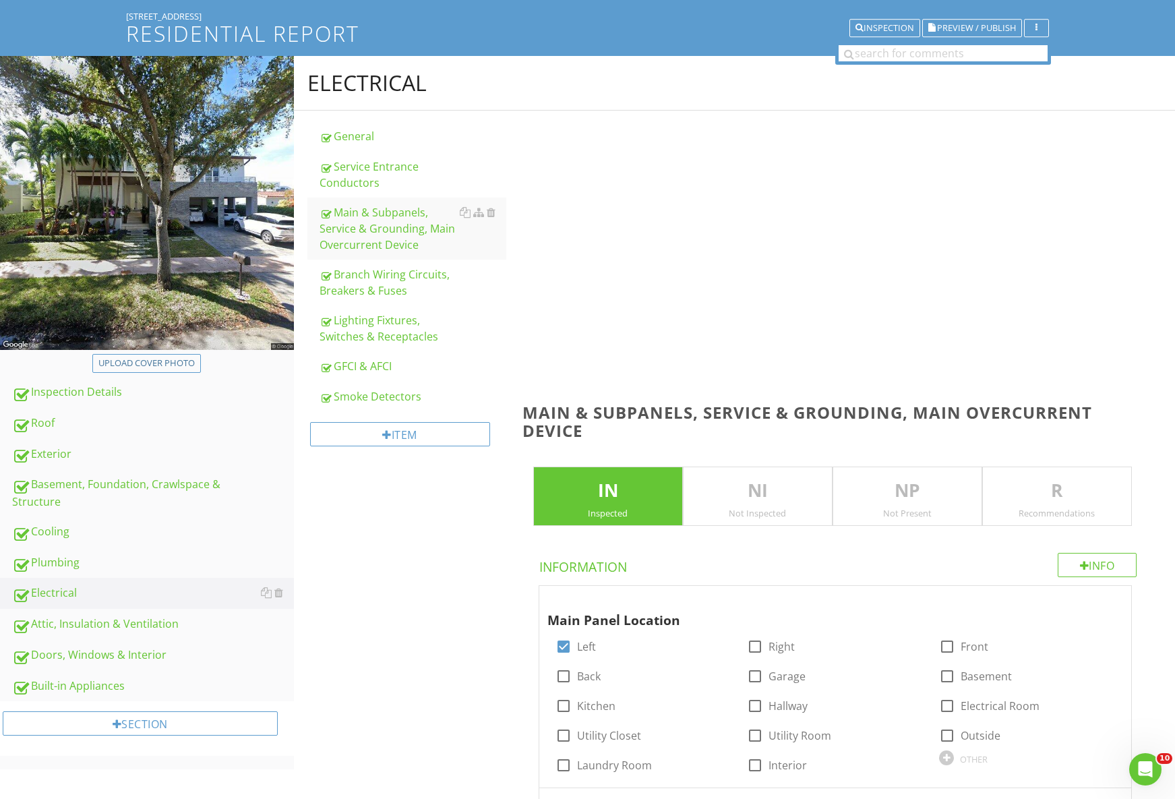
scroll to position [465, 0]
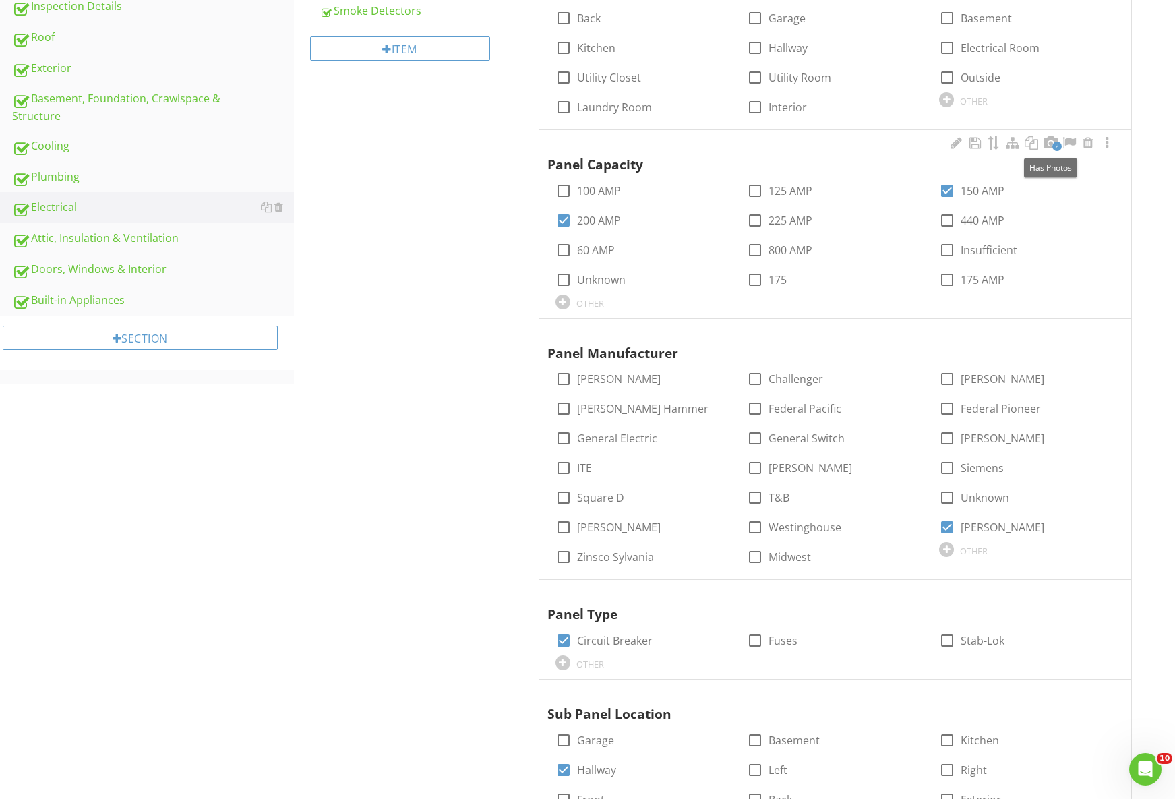
click at [1053, 143] on span "2" at bounding box center [1057, 146] width 9 height 9
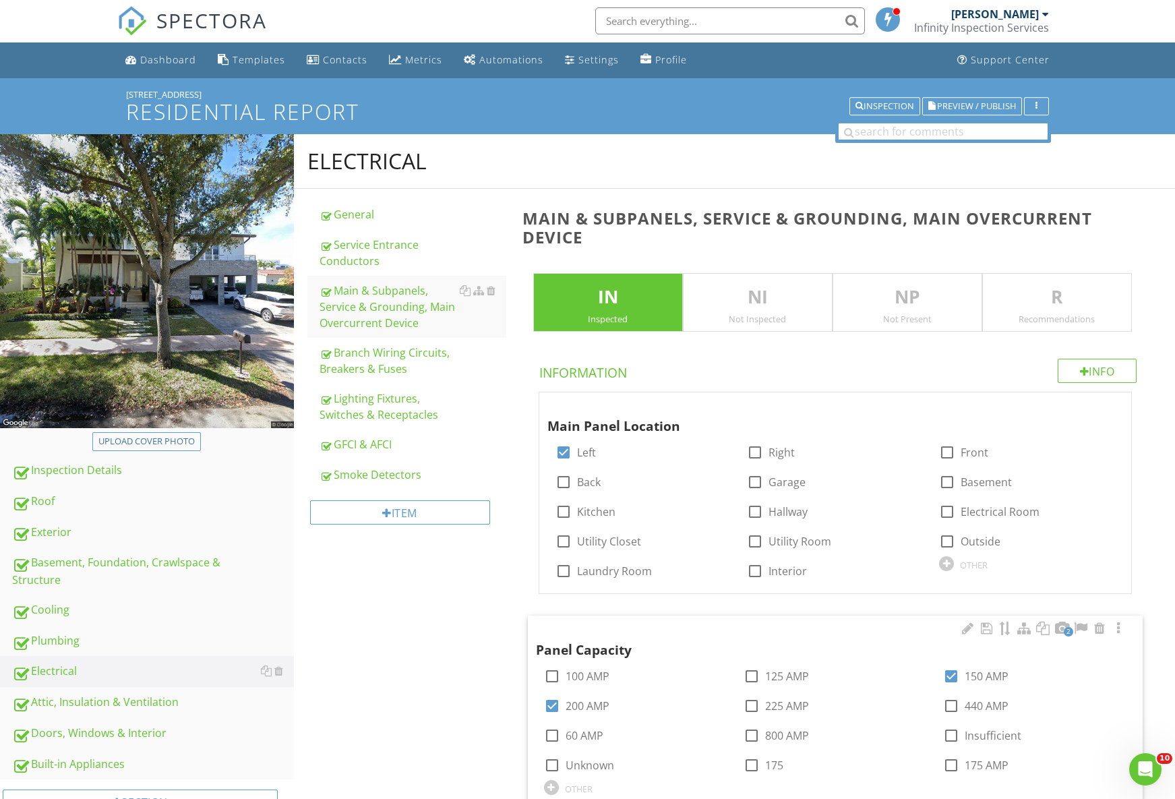
scroll to position [0, 0]
click at [393, 341] on link "Branch Wiring Circuits, Breakers & Fuses" at bounding box center [413, 361] width 187 height 46
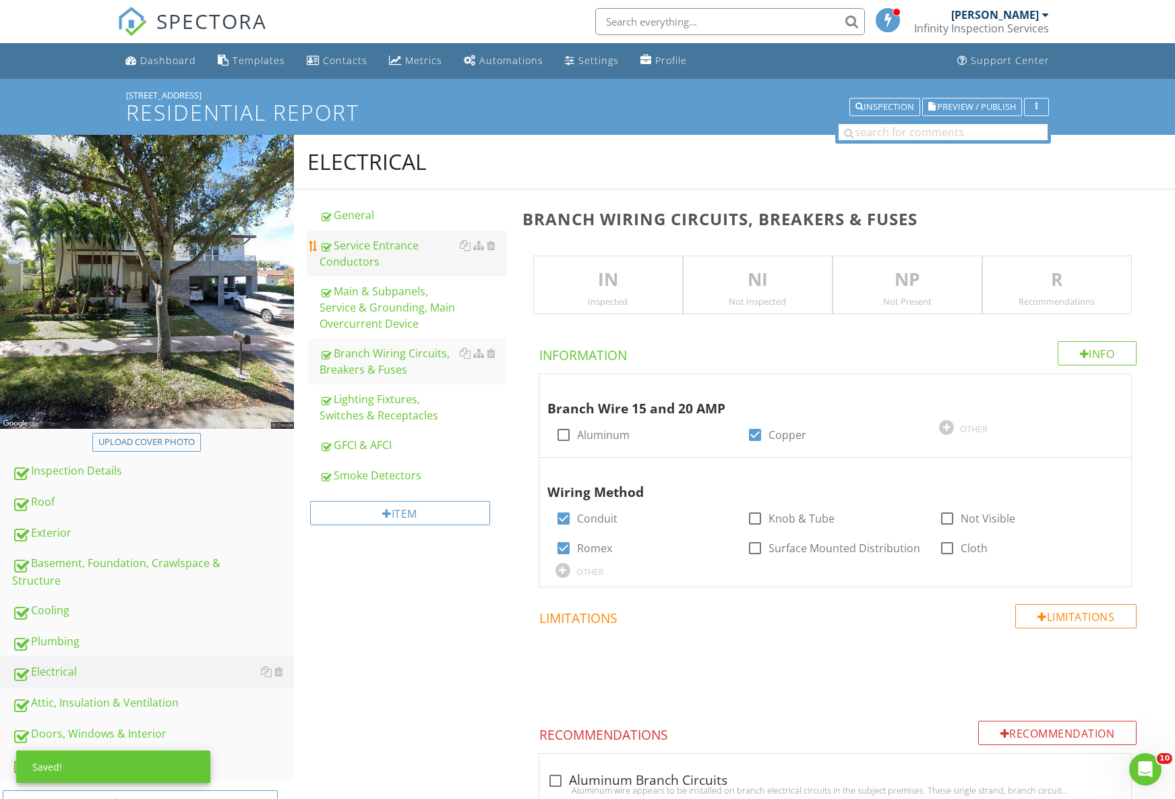
click at [371, 257] on div "Service Entrance Conductors" at bounding box center [413, 253] width 187 height 32
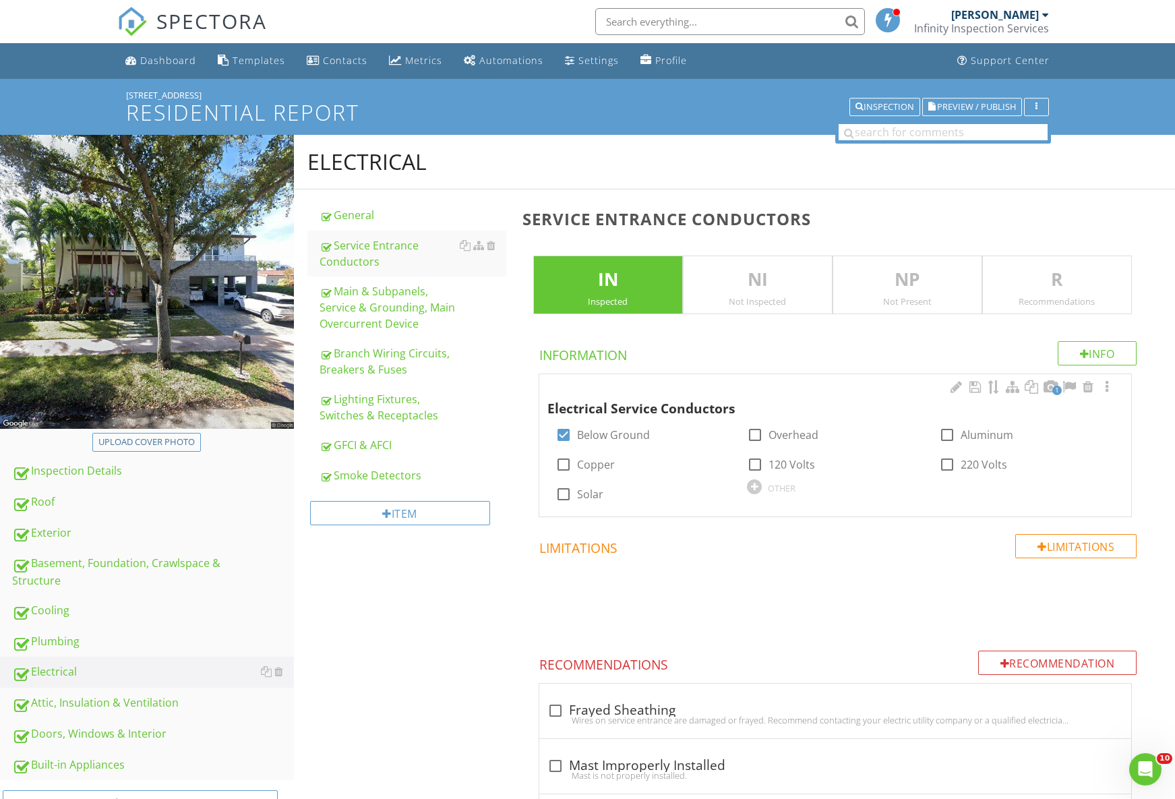
click at [1055, 392] on span "1" at bounding box center [1057, 390] width 9 height 9
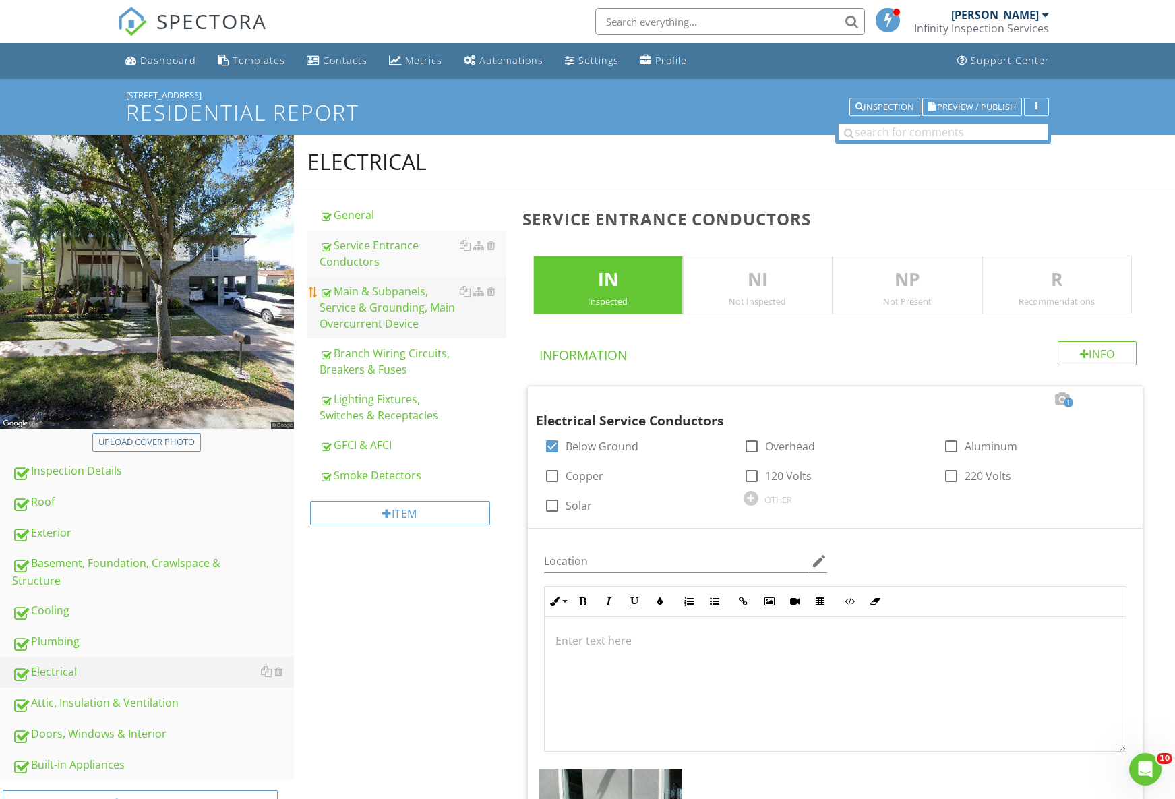
click at [395, 295] on div "Main & Subpanels, Service & Grounding, Main Overcurrent Device" at bounding box center [413, 307] width 187 height 49
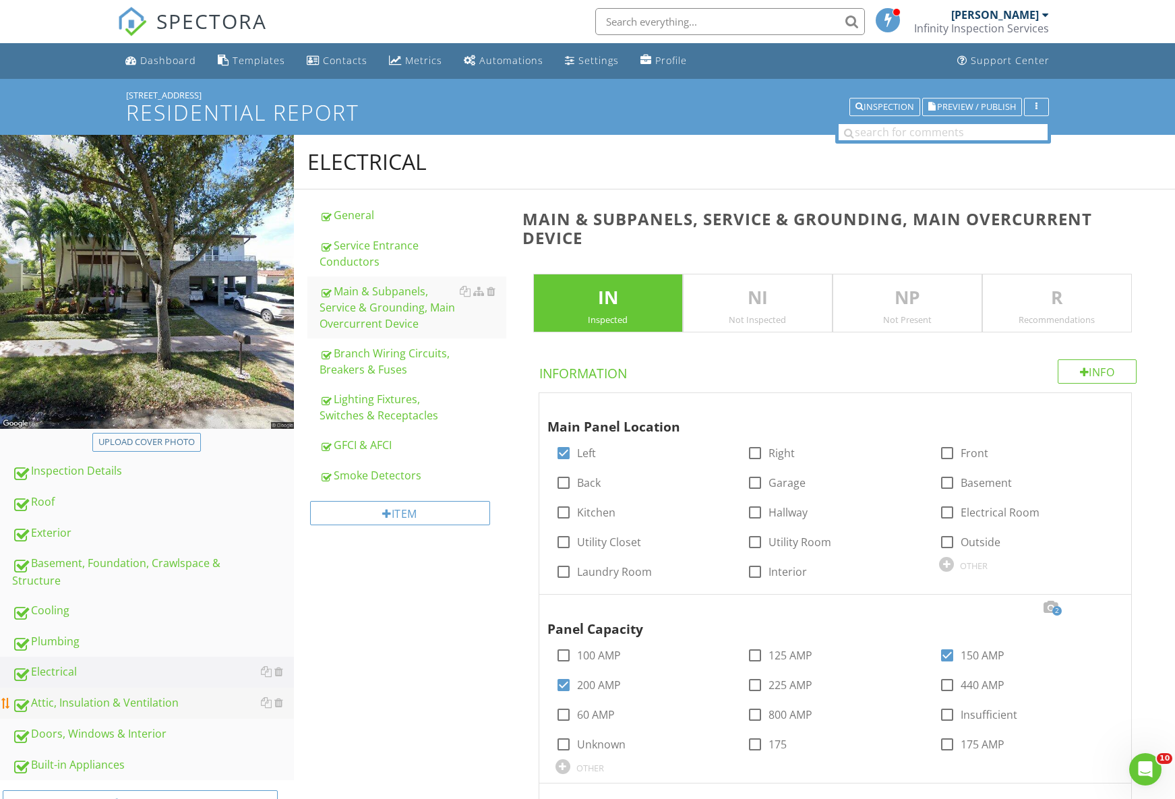
click at [132, 703] on div "Attic, Insulation & Ventilation" at bounding box center [153, 704] width 282 height 18
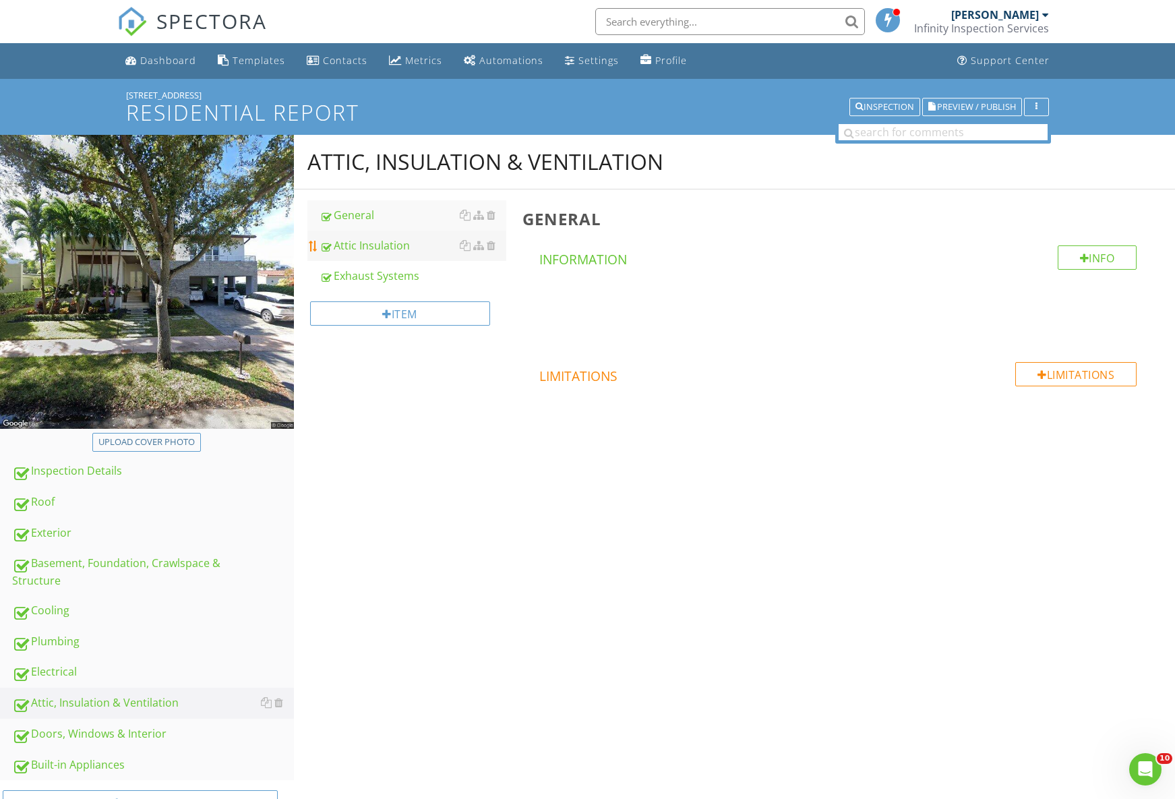
click at [372, 247] on div "Attic Insulation" at bounding box center [413, 245] width 187 height 16
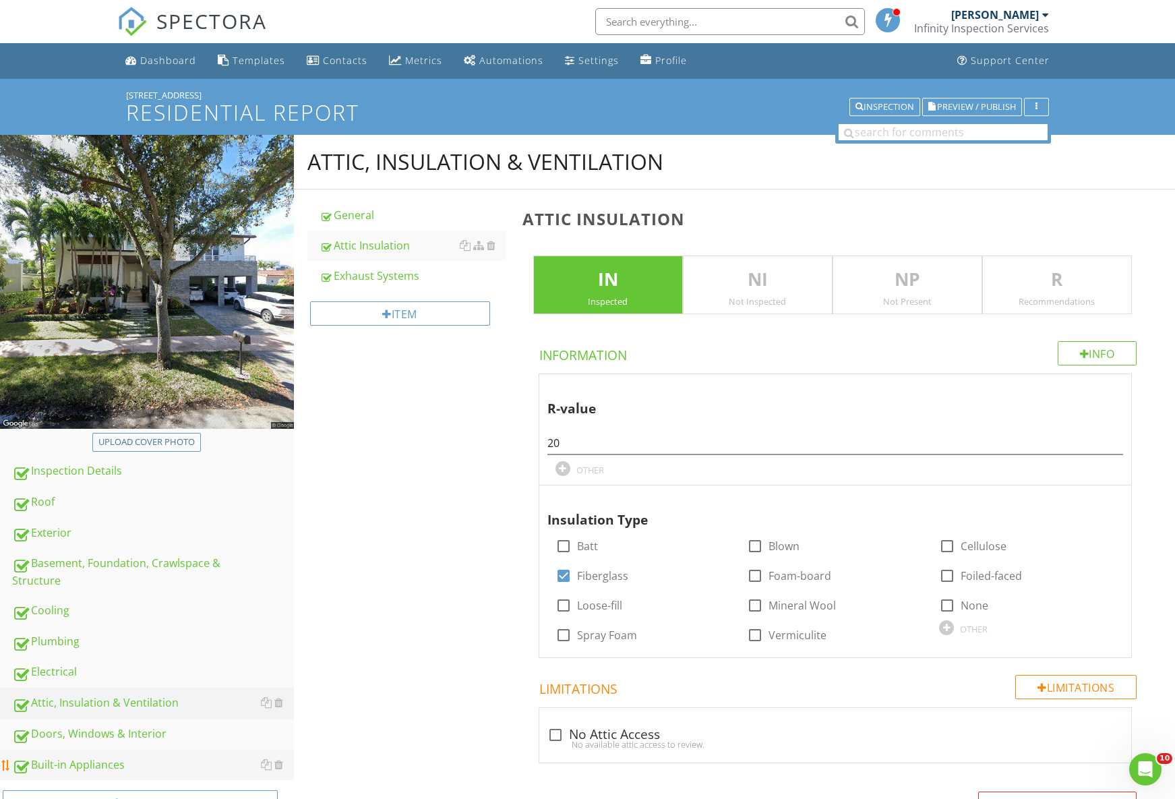
click at [128, 758] on div "Built-in Appliances" at bounding box center [153, 766] width 282 height 18
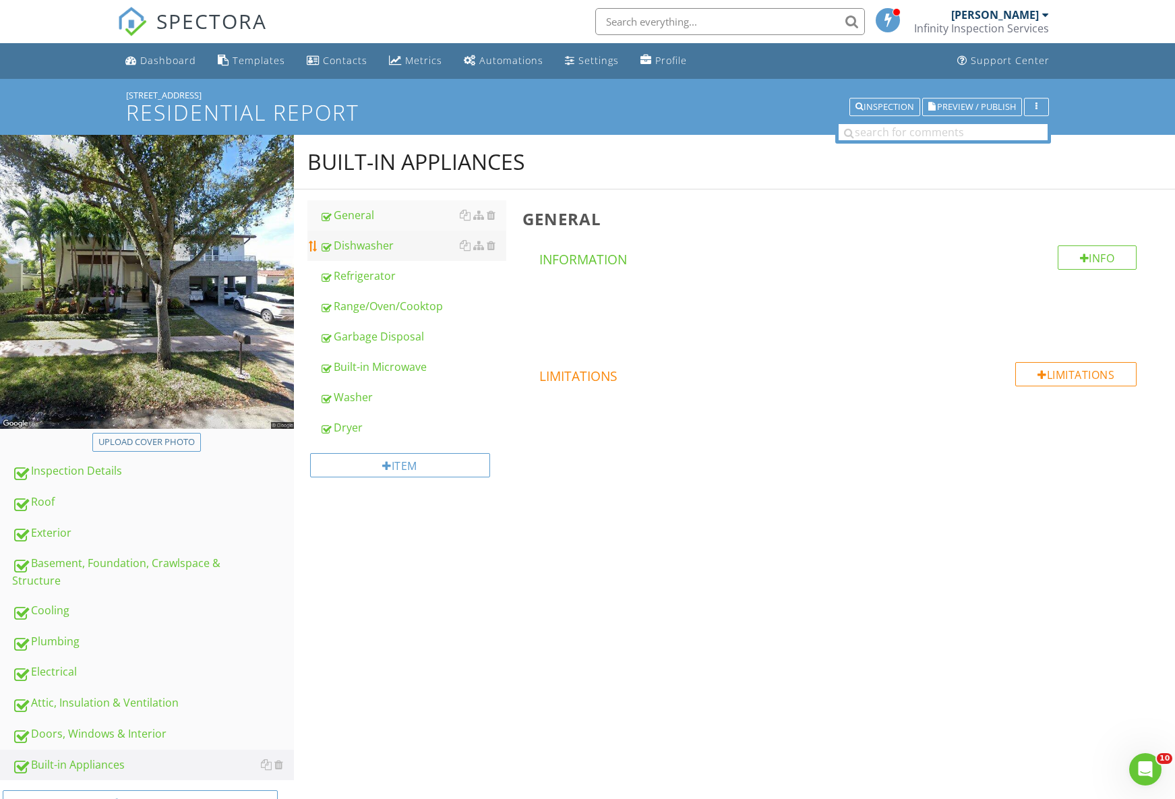
click at [390, 254] on link "Dishwasher" at bounding box center [413, 246] width 187 height 30
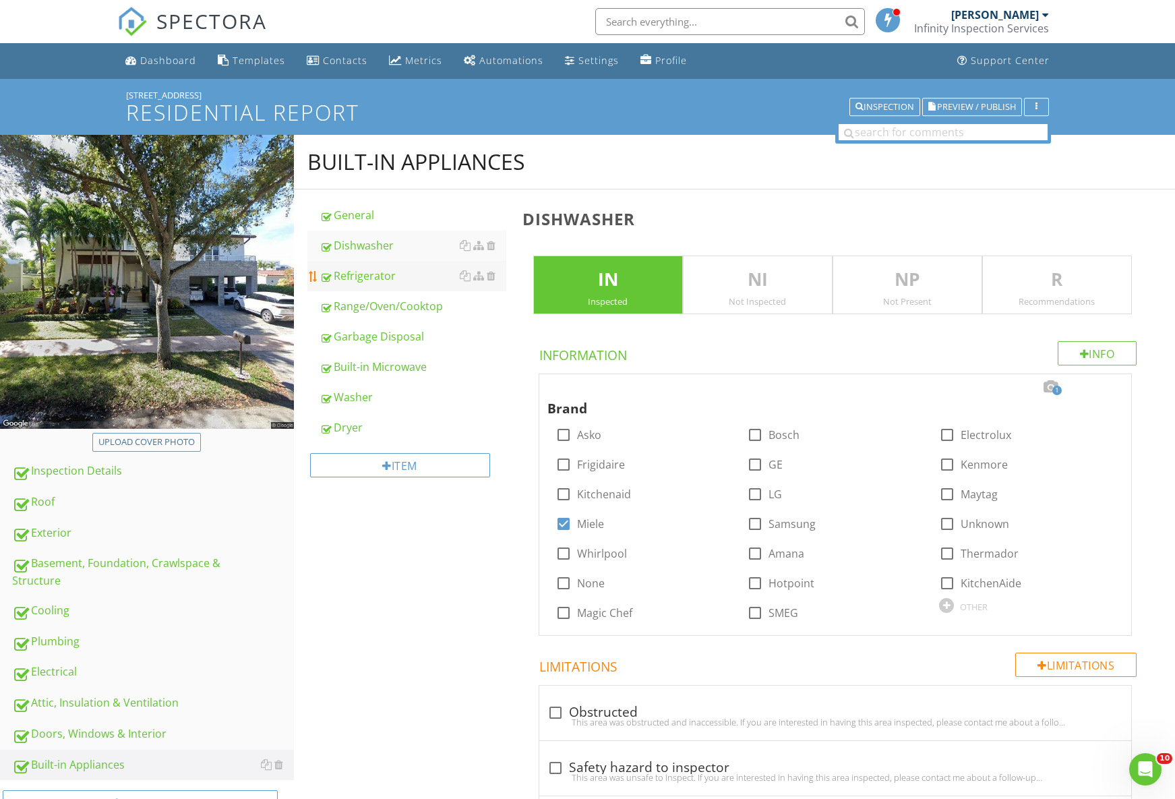
click at [380, 281] on div "Refrigerator" at bounding box center [413, 276] width 187 height 16
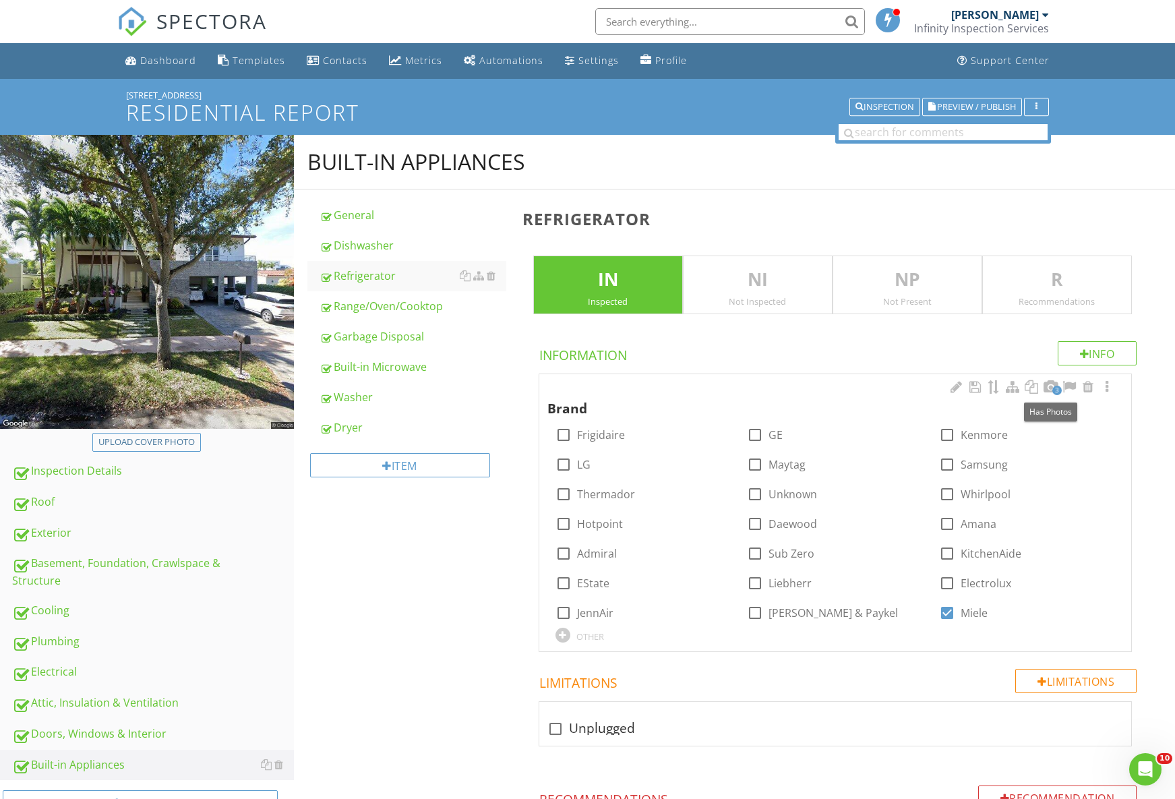
click at [1055, 394] on span "3" at bounding box center [1057, 390] width 9 height 9
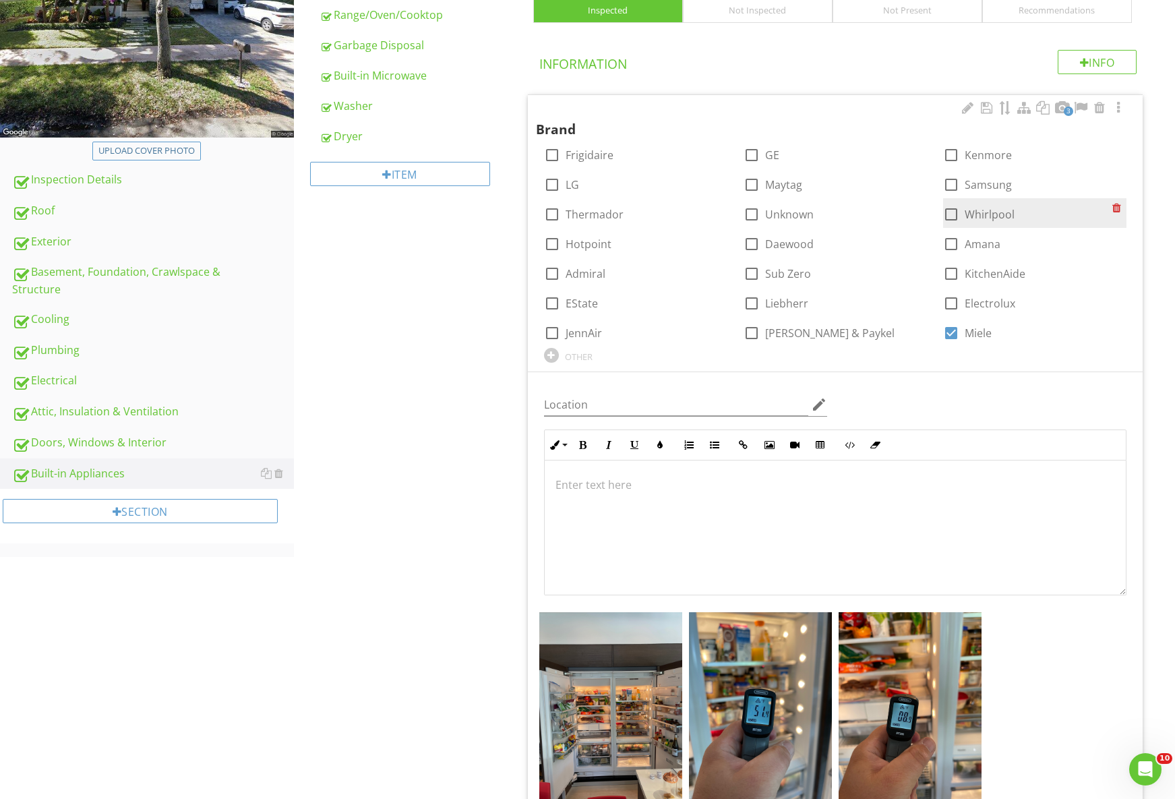
scroll to position [457, 0]
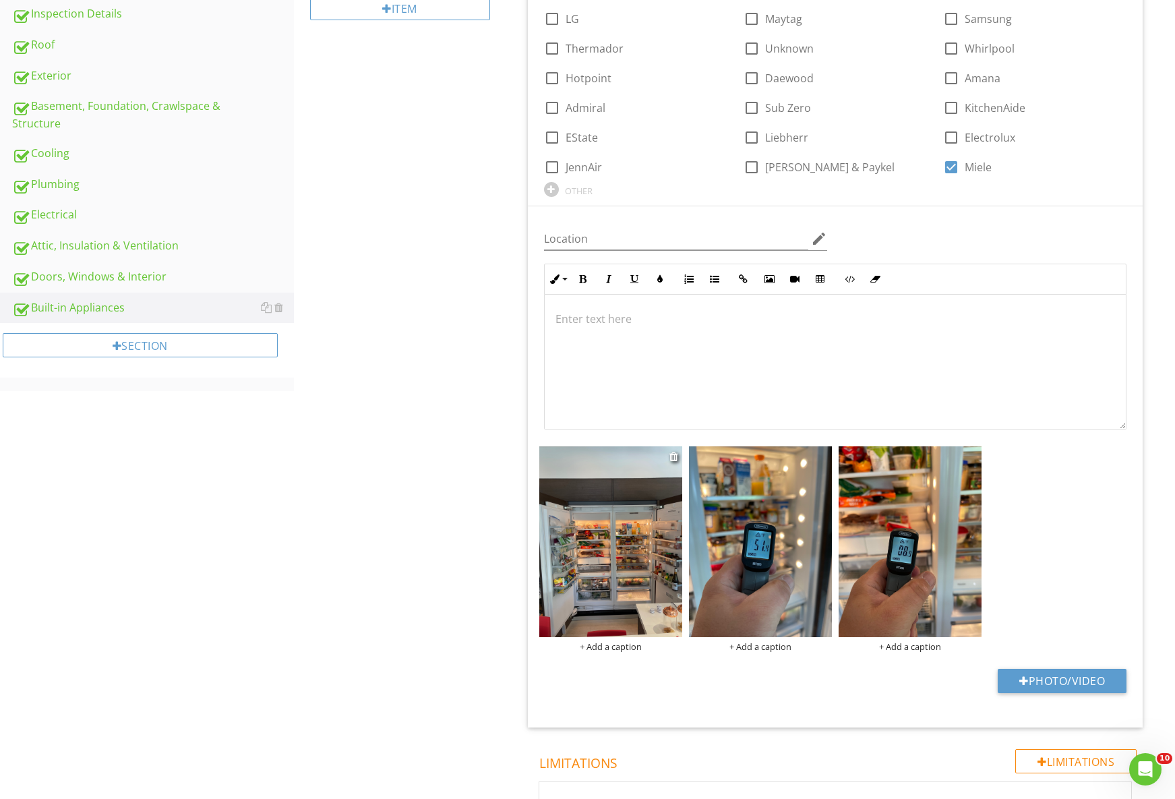
click at [602, 545] on img at bounding box center [610, 541] width 143 height 191
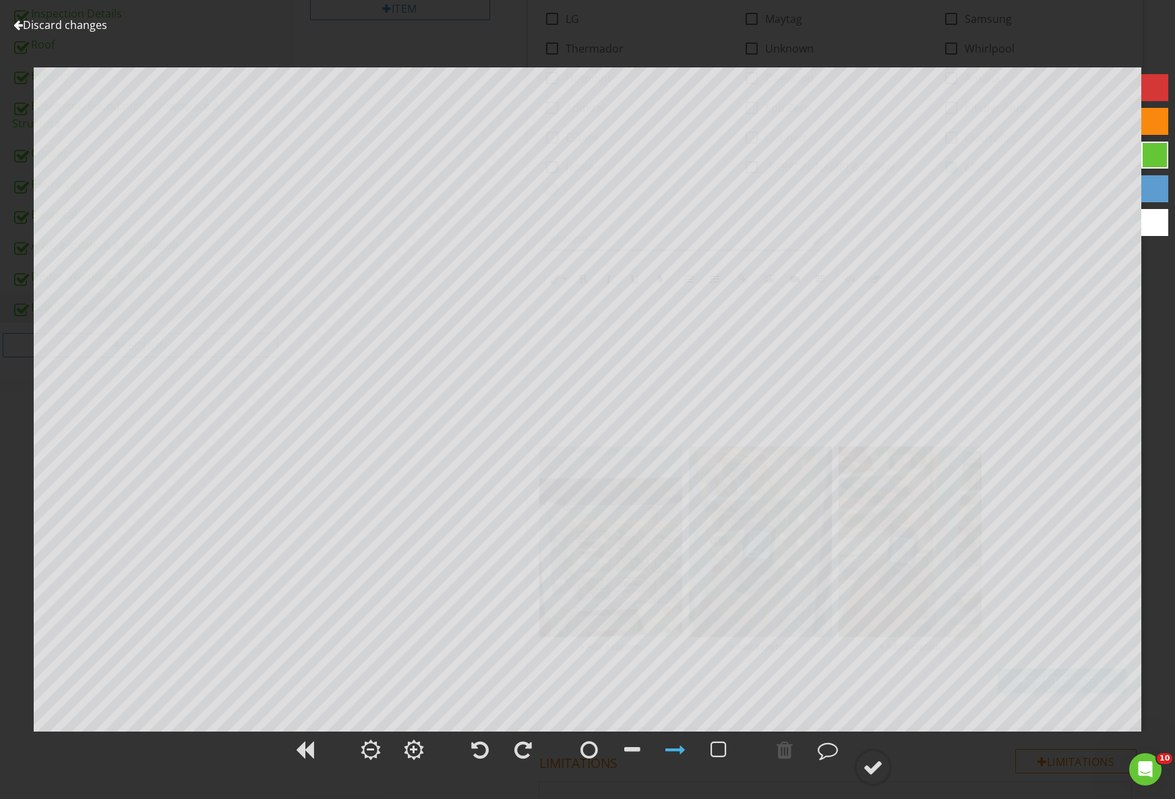
click at [96, 26] on link "Discard changes" at bounding box center [60, 25] width 94 height 15
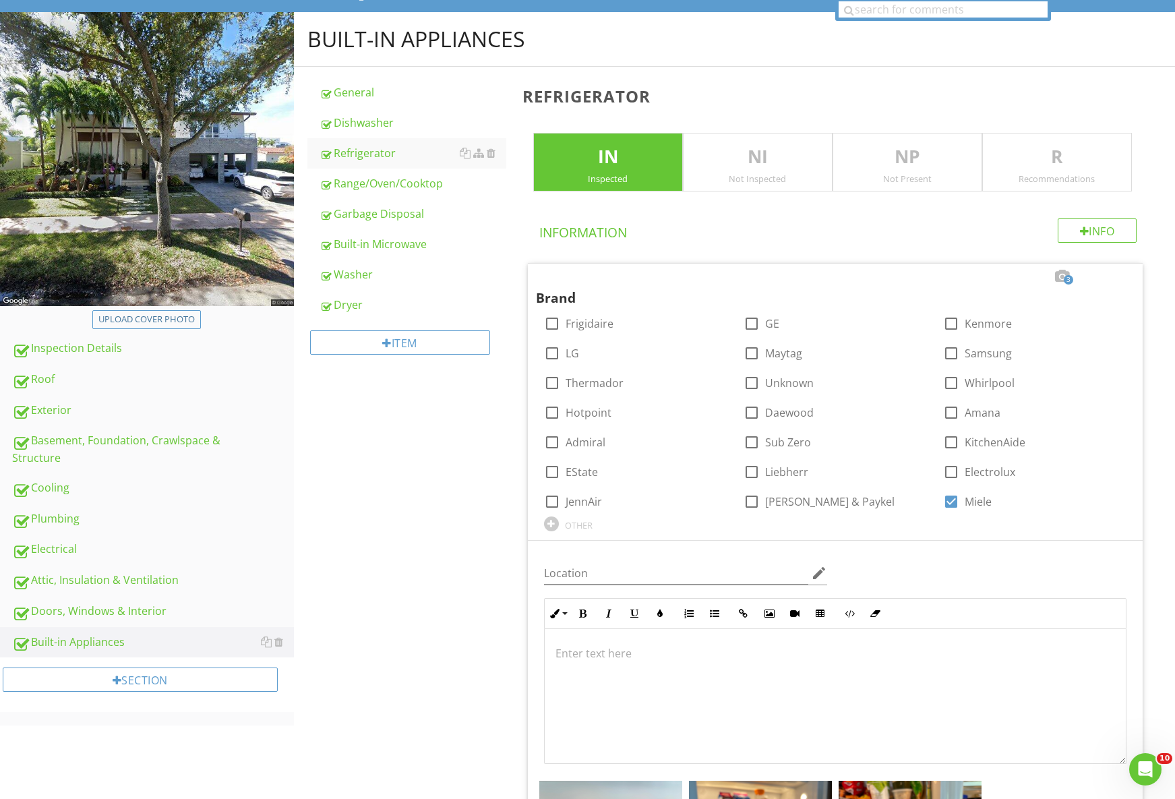
scroll to position [83, 0]
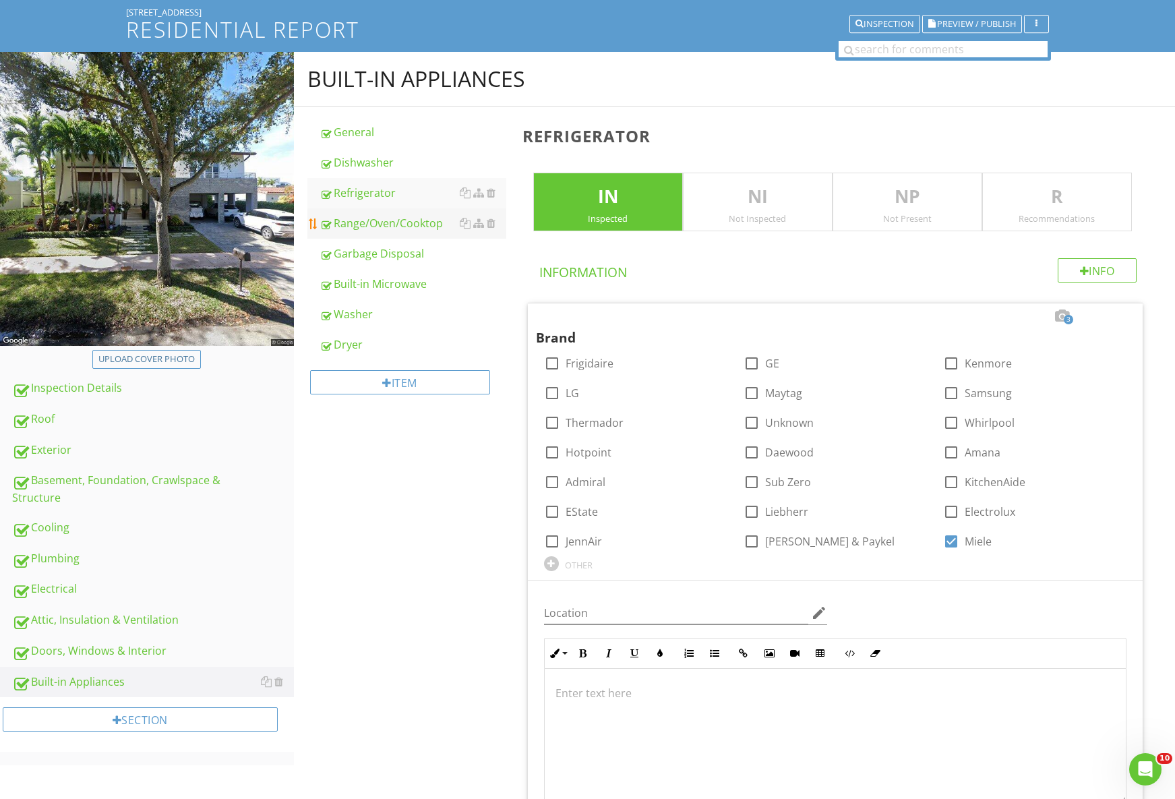
click at [375, 231] on div "Range/Oven/Cooktop" at bounding box center [413, 223] width 187 height 16
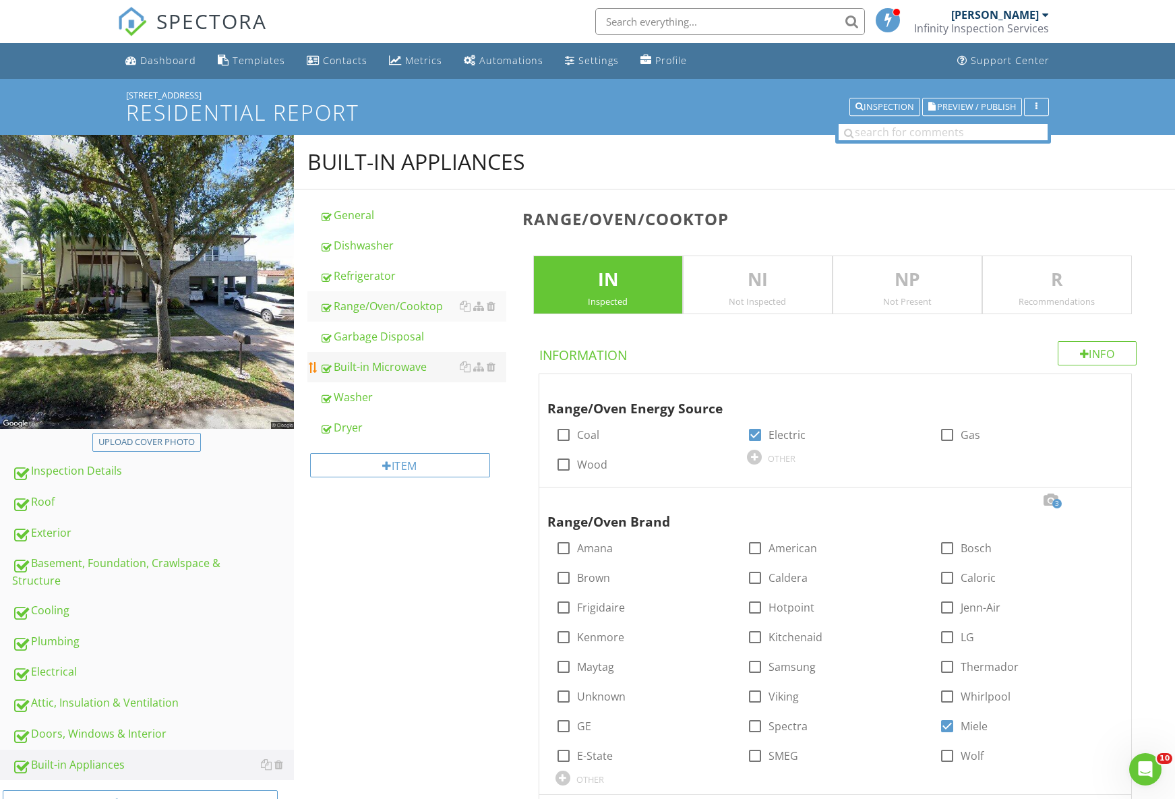
click at [379, 359] on div "Built-in Microwave" at bounding box center [413, 367] width 187 height 16
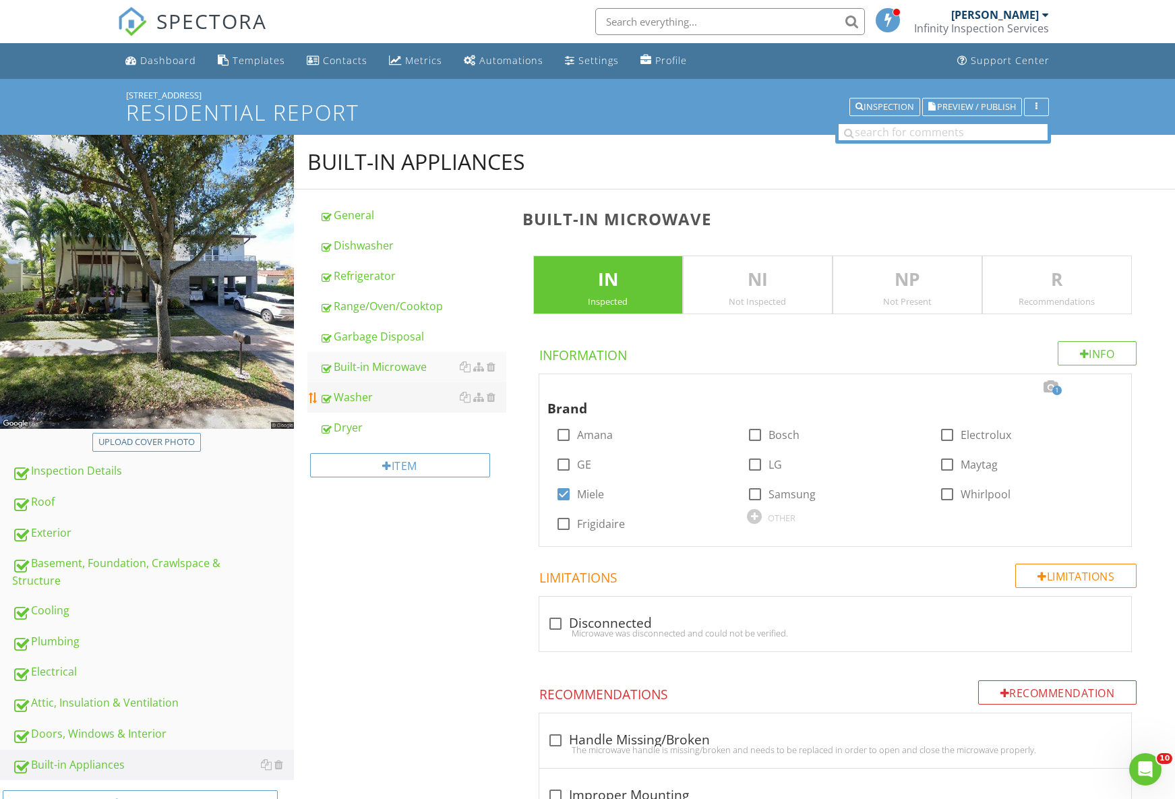
click at [372, 404] on div "Washer" at bounding box center [413, 397] width 187 height 16
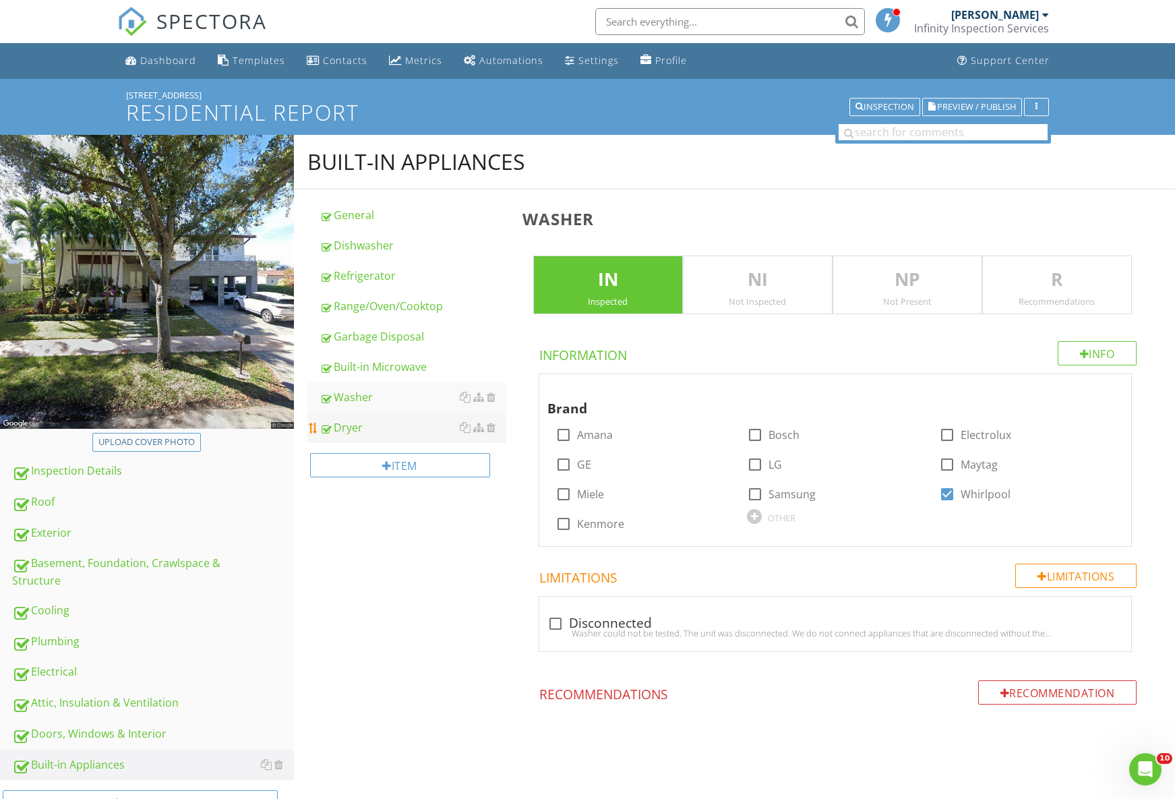
click at [355, 420] on div "Dryer" at bounding box center [413, 427] width 187 height 16
click at [952, 94] on div "[STREET_ADDRESS]" at bounding box center [587, 95] width 923 height 11
click at [950, 102] on span "Preview / Publish" at bounding box center [976, 106] width 79 height 9
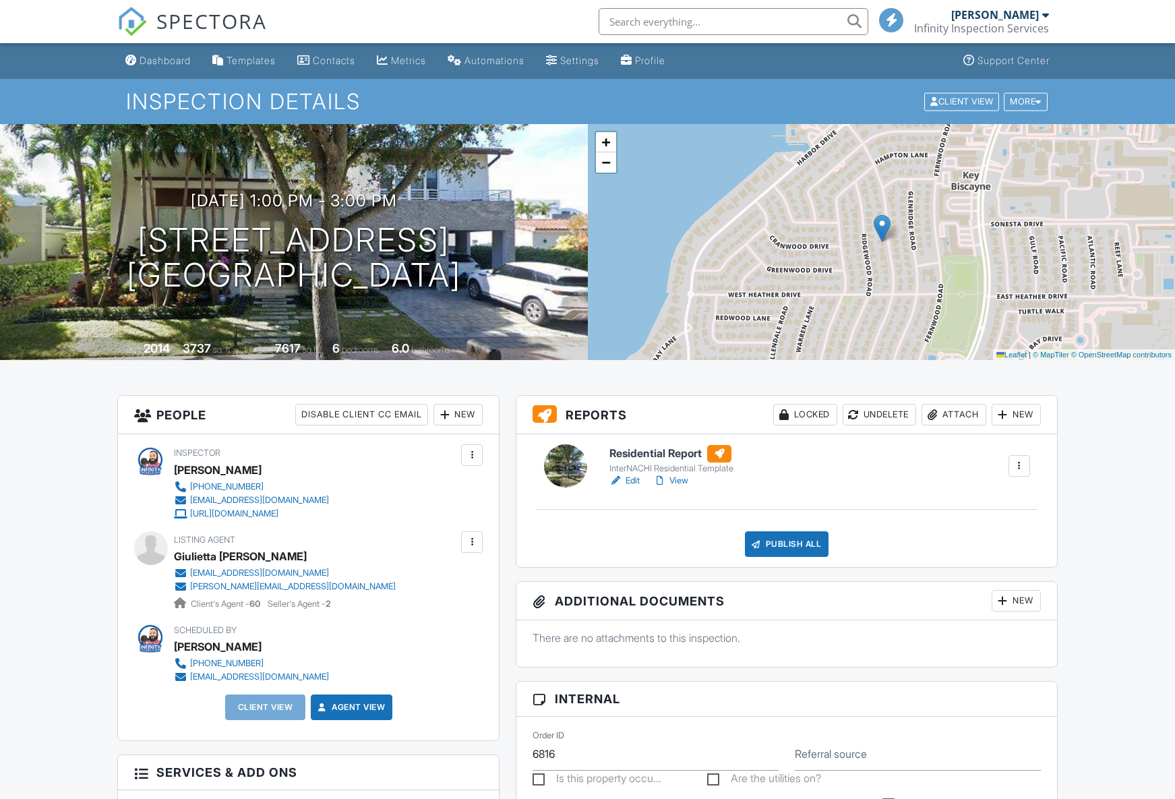
click at [684, 483] on link "View" at bounding box center [670, 480] width 35 height 13
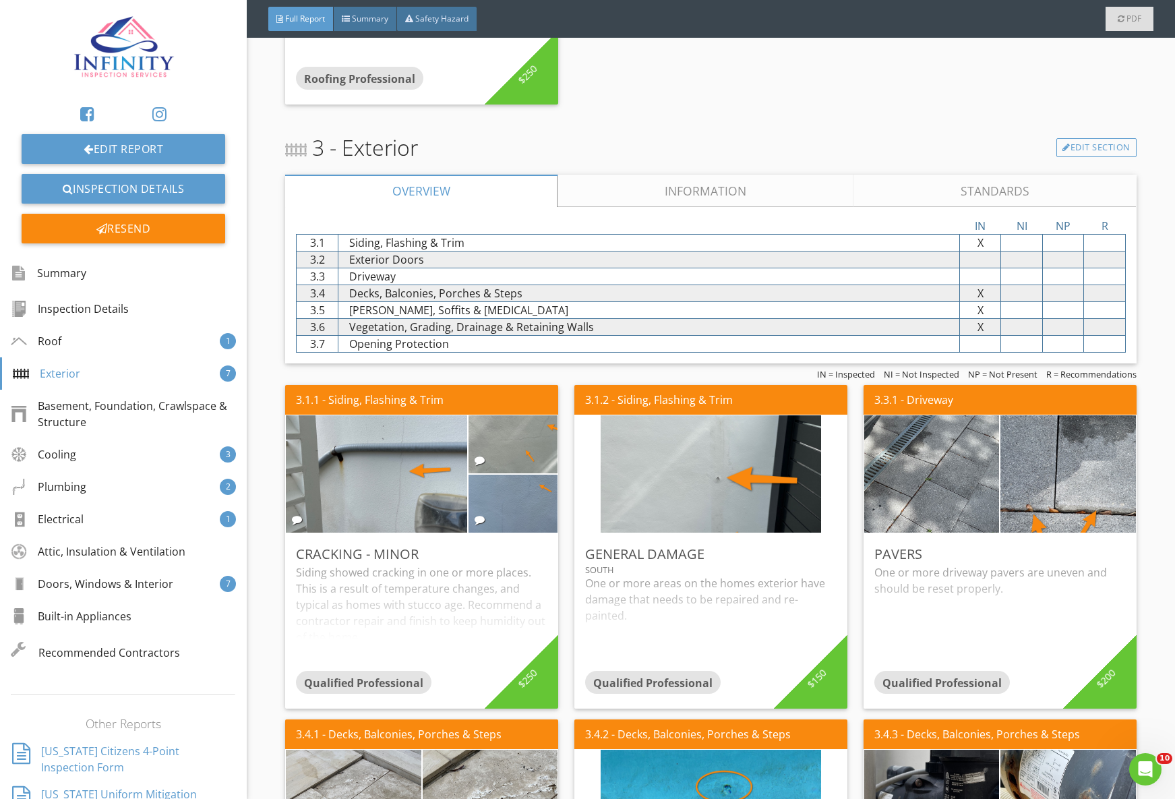
scroll to position [1338, 0]
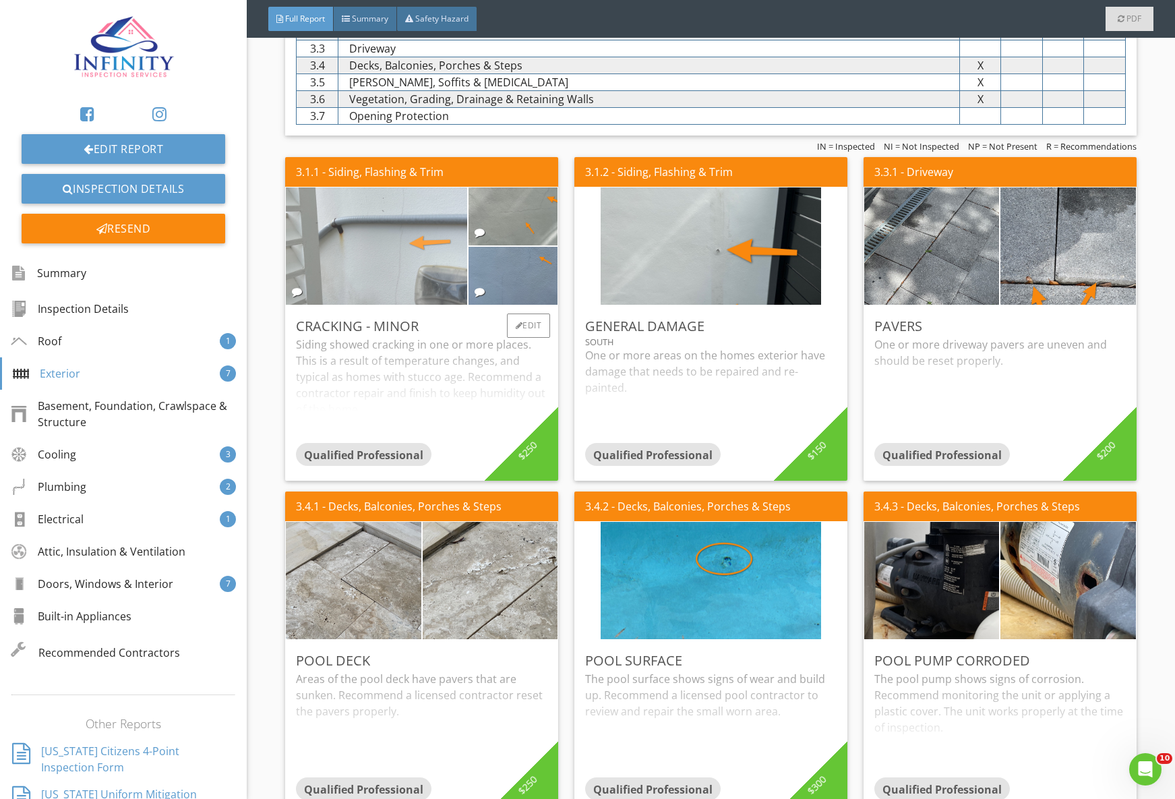
click at [349, 274] on img at bounding box center [377, 246] width 220 height 293
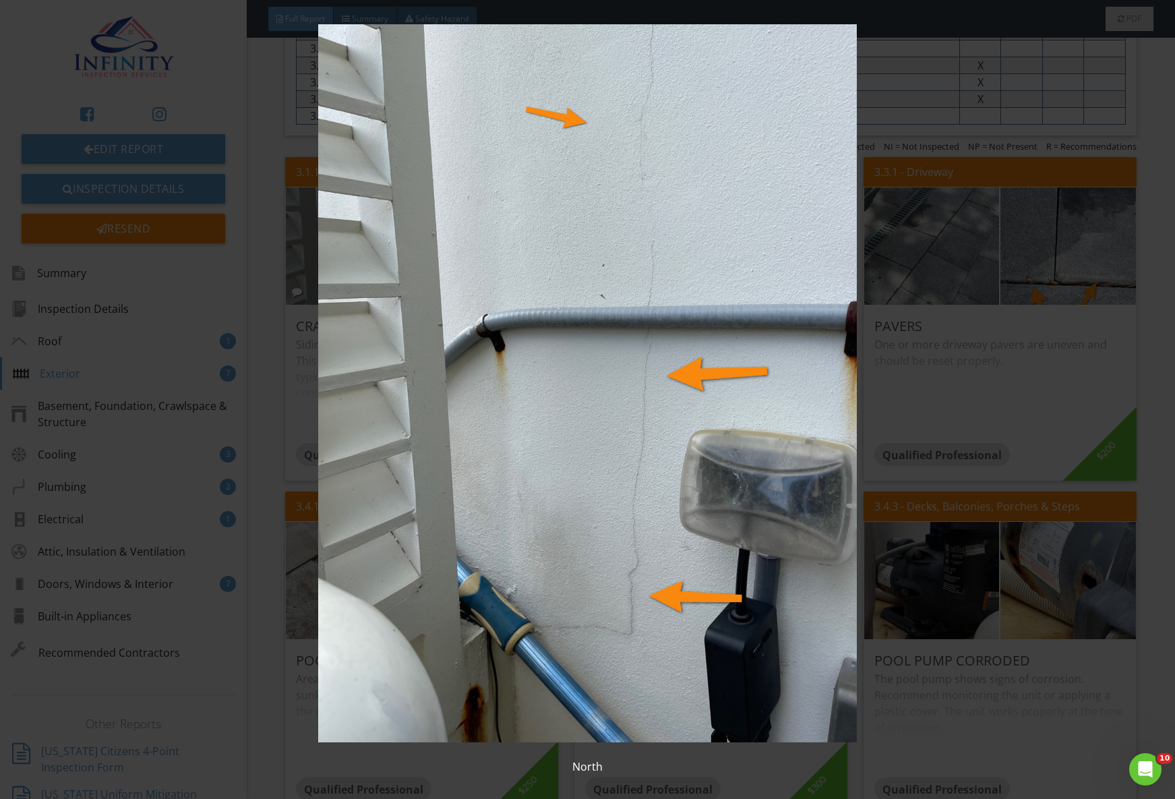
click at [939, 529] on img at bounding box center [587, 383] width 1075 height 718
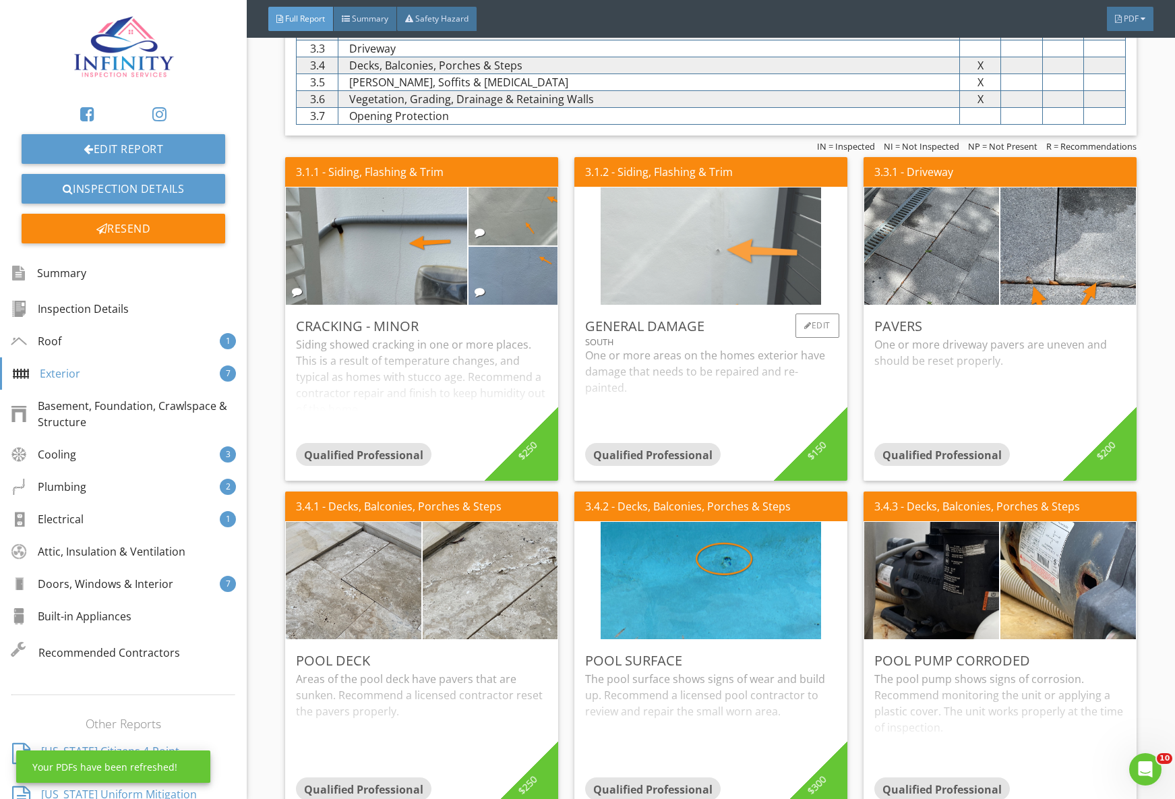
click at [670, 274] on img at bounding box center [711, 246] width 220 height 293
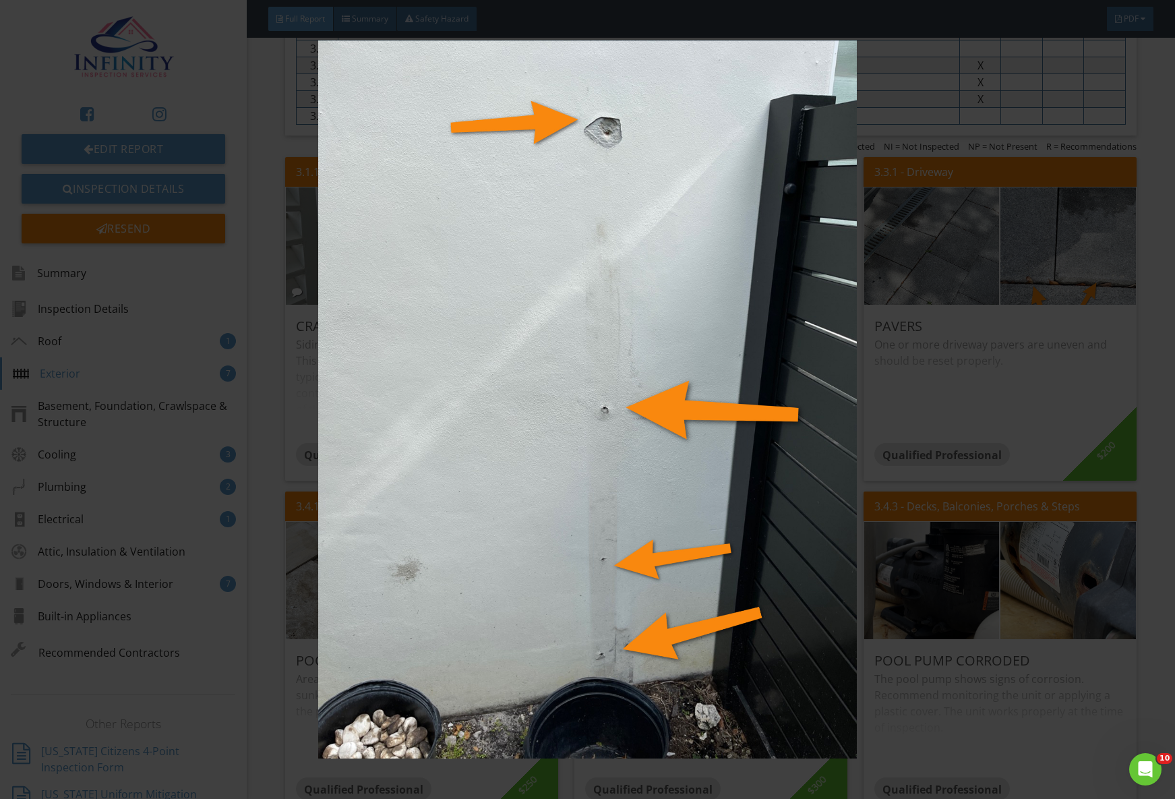
click at [920, 492] on img at bounding box center [587, 399] width 1075 height 718
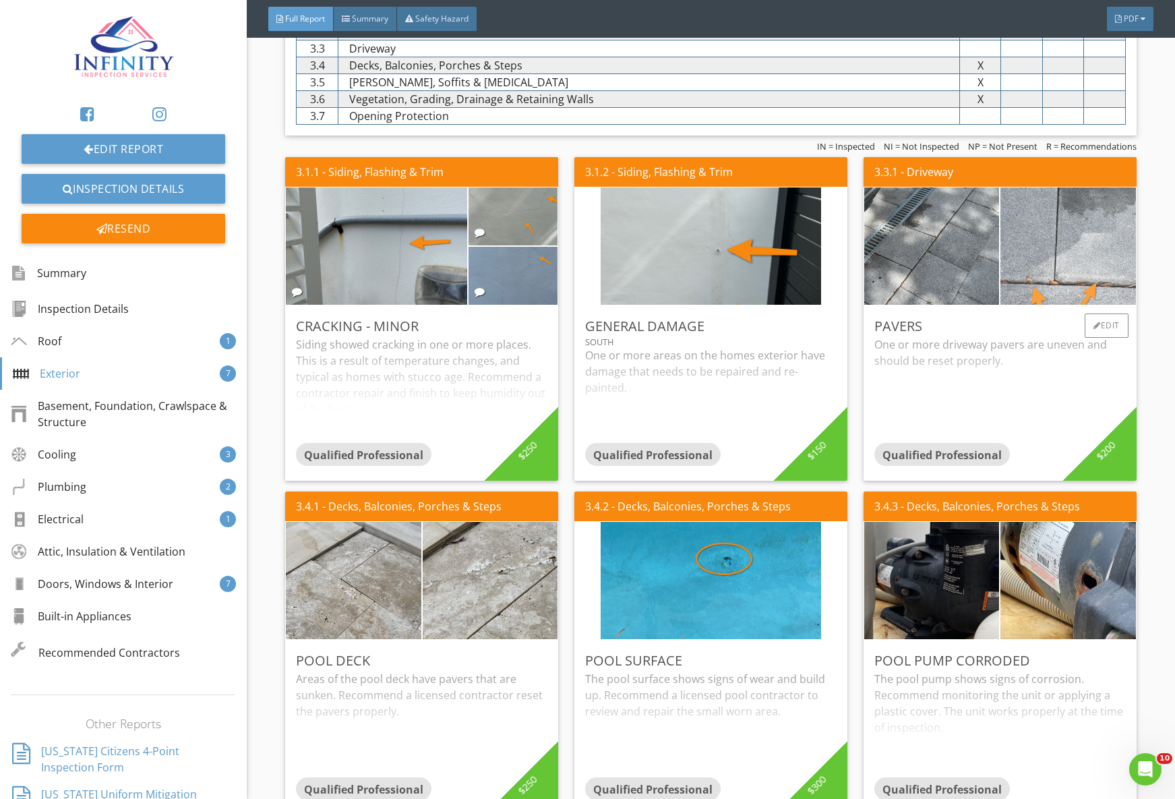
click at [1049, 255] on img at bounding box center [1068, 246] width 338 height 254
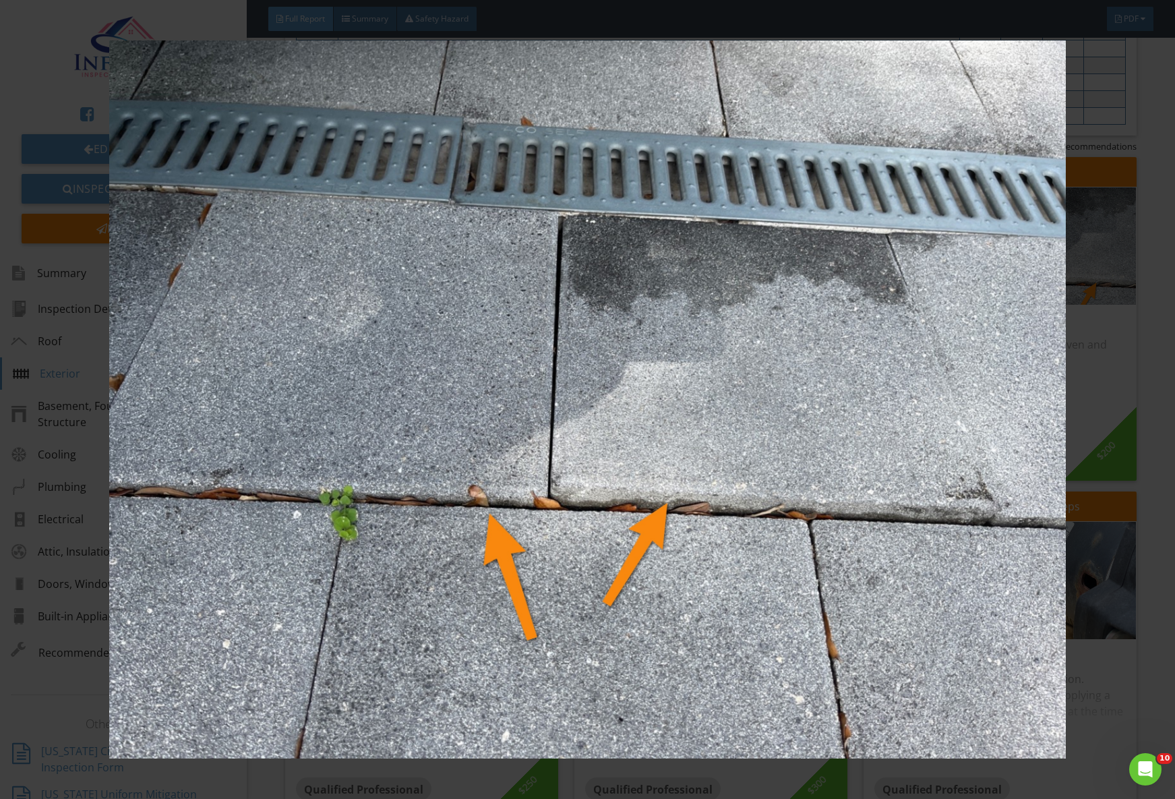
click at [1092, 542] on img at bounding box center [587, 399] width 1075 height 718
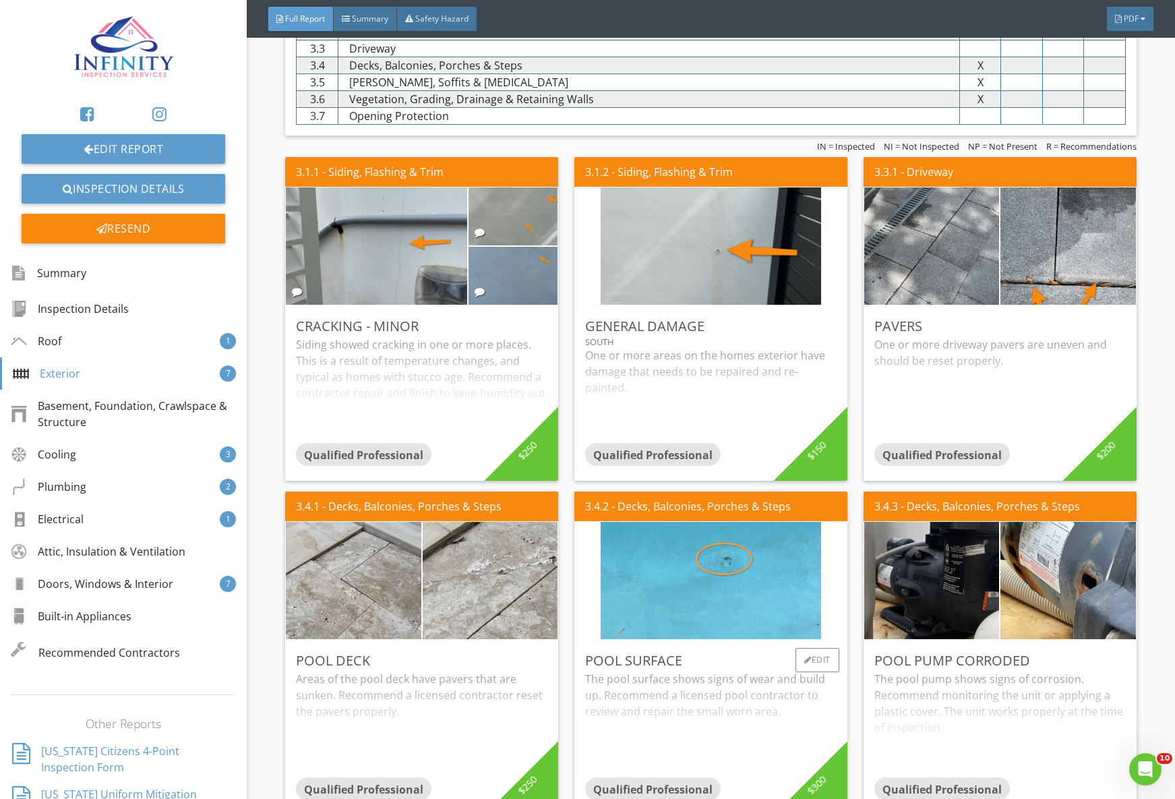
click at [752, 585] on img at bounding box center [711, 580] width 220 height 293
